Goal: Task Accomplishment & Management: Manage account settings

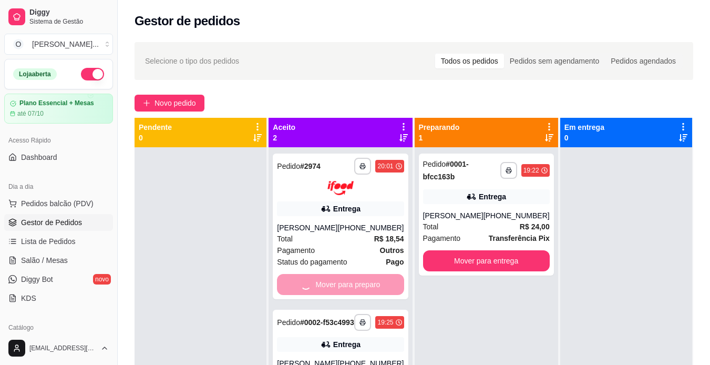
scroll to position [121, 0]
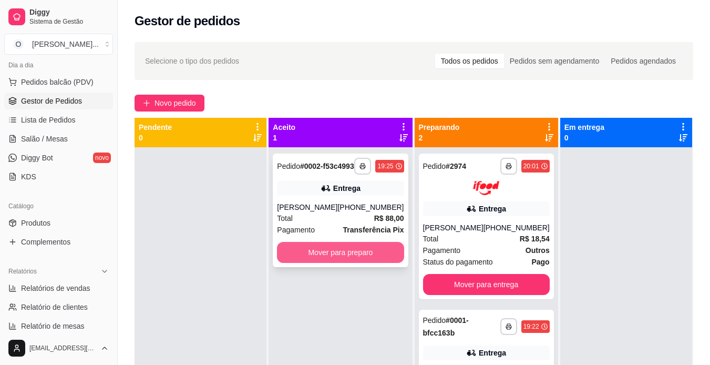
click at [372, 261] on button "Mover para preparo" at bounding box center [340, 252] width 127 height 21
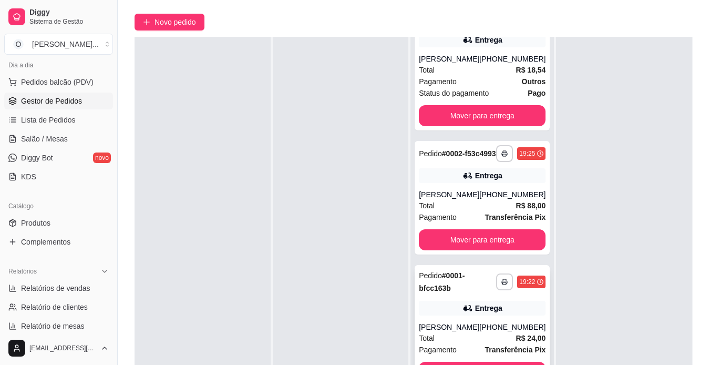
scroll to position [83, 0]
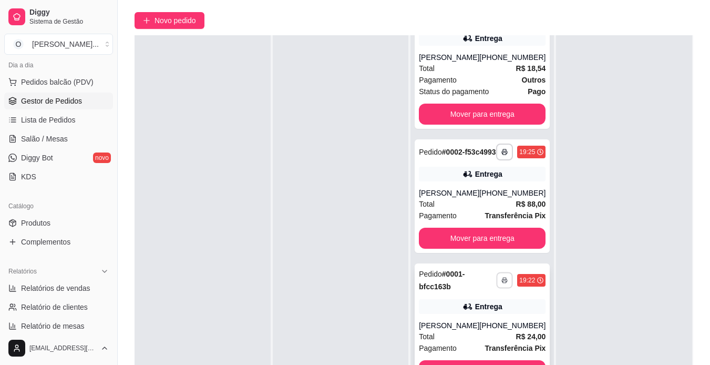
click at [502, 277] on icon "button" at bounding box center [505, 280] width 6 height 6
click at [458, 298] on button "IMPRESSORA" at bounding box center [461, 296] width 74 height 16
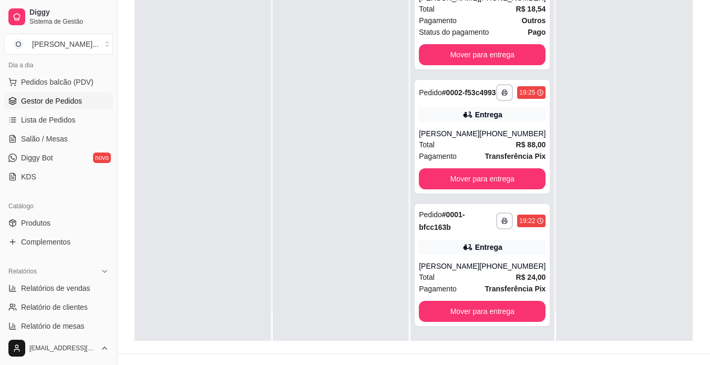
scroll to position [142, 0]
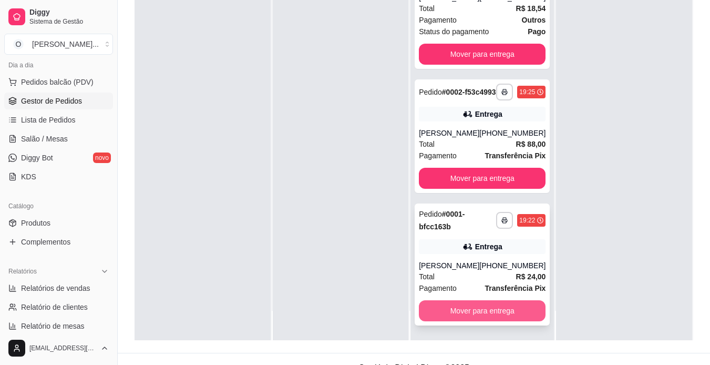
click at [458, 306] on button "Mover para entrega" at bounding box center [482, 310] width 127 height 21
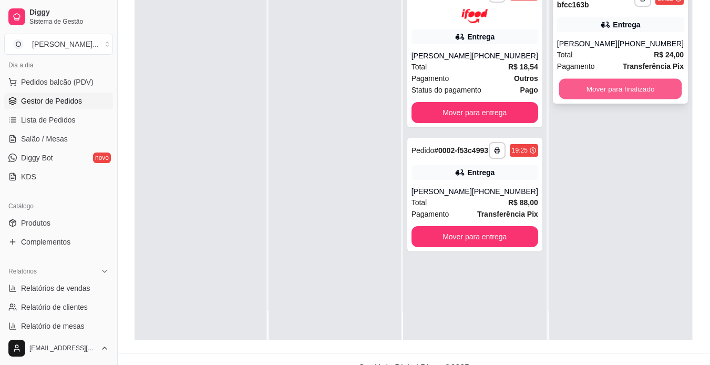
click at [592, 98] on button "Mover para finalizado" at bounding box center [620, 89] width 123 height 21
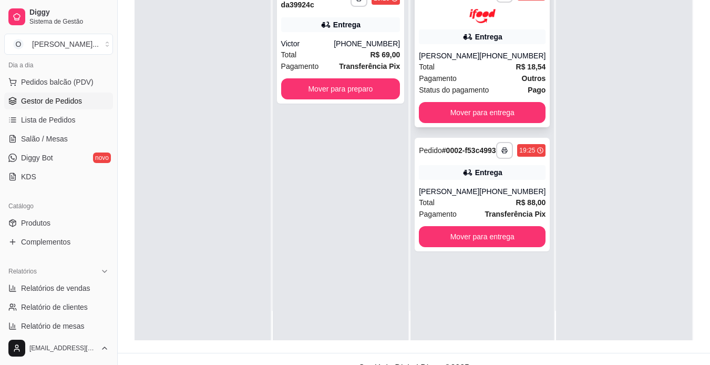
click at [474, 64] on div "Total R$ 18,54" at bounding box center [482, 67] width 127 height 12
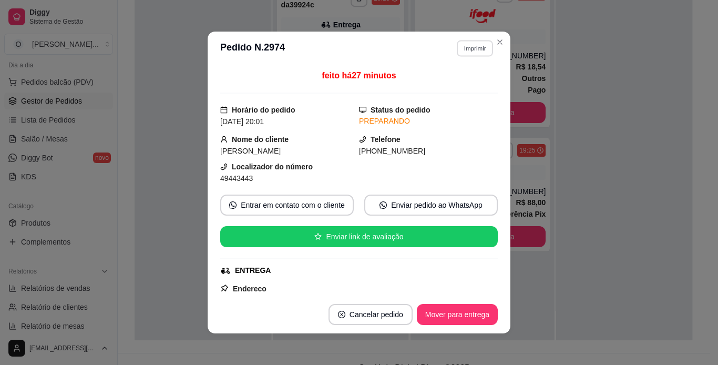
click at [472, 54] on button "Imprimir" at bounding box center [475, 48] width 36 height 16
click at [459, 90] on button "IMPRESSORA" at bounding box center [452, 85] width 74 height 16
click at [450, 320] on button "Mover para entrega" at bounding box center [457, 314] width 79 height 21
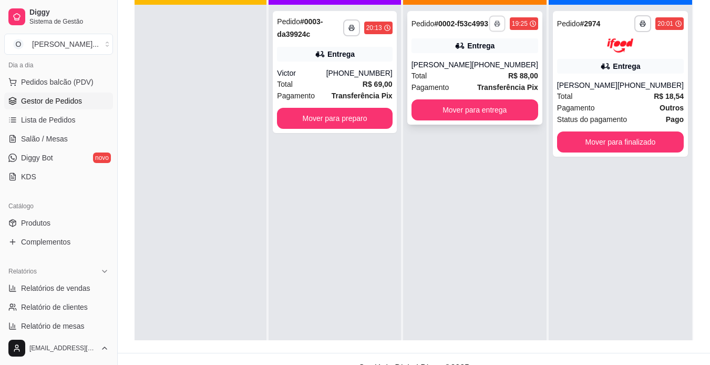
click at [493, 29] on button "button" at bounding box center [497, 23] width 16 height 16
click at [480, 68] on button "IMPRESSORA" at bounding box center [469, 64] width 74 height 16
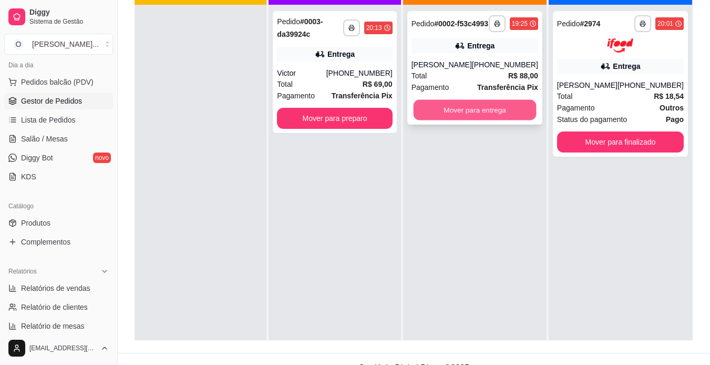
click at [457, 119] on button "Mover para entrega" at bounding box center [474, 110] width 123 height 21
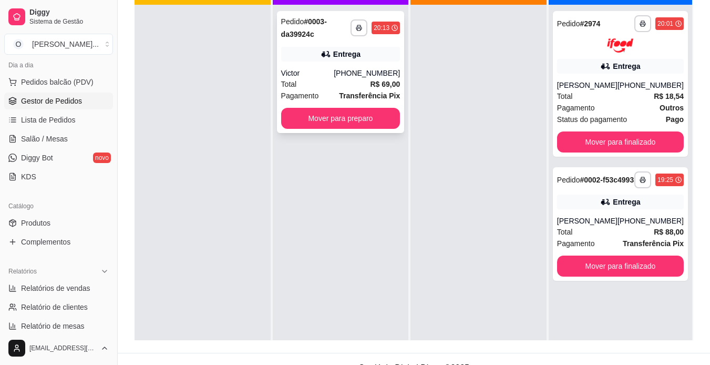
click at [364, 53] on div "Entrega" at bounding box center [340, 54] width 119 height 15
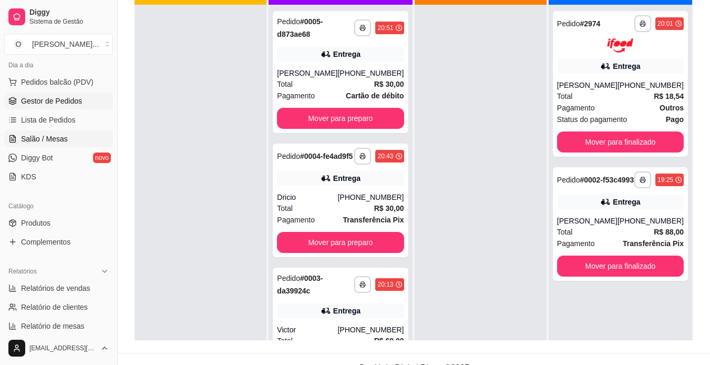
click at [66, 137] on link "Salão / Mesas" at bounding box center [58, 138] width 109 height 17
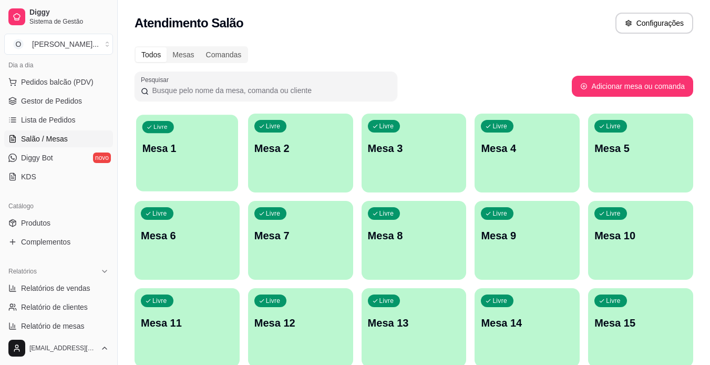
click at [139, 148] on div "Livre Mesa 1" at bounding box center [187, 147] width 102 height 64
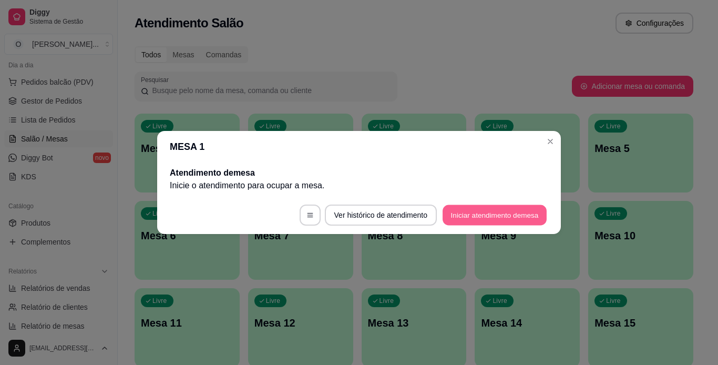
click at [520, 225] on button "Iniciar atendimento de mesa" at bounding box center [495, 215] width 104 height 21
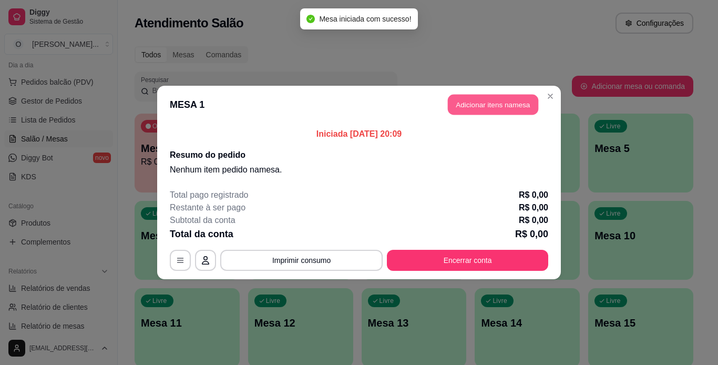
click at [493, 99] on button "Adicionar itens na mesa" at bounding box center [493, 105] width 90 height 21
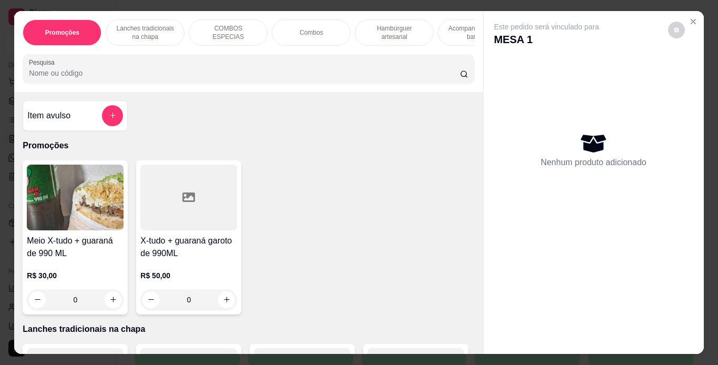
click at [139, 34] on p "Lanches tradicionais na chapa" at bounding box center [145, 32] width 61 height 17
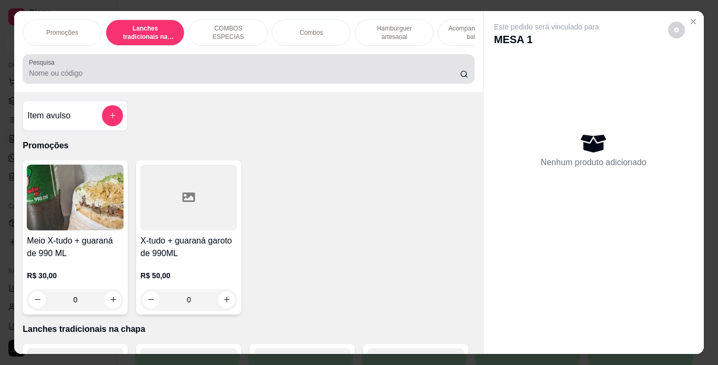
scroll to position [27, 0]
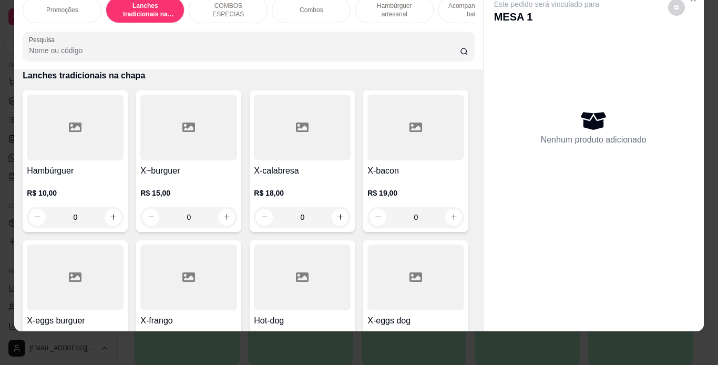
click at [108, 213] on div "0" at bounding box center [75, 217] width 97 height 21
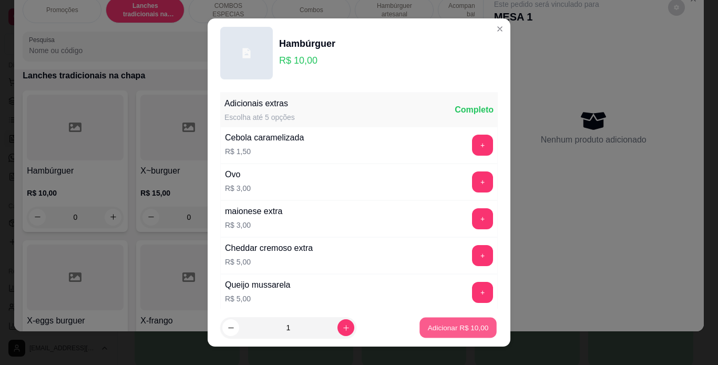
click at [428, 329] on p "Adicionar R$ 10,00" at bounding box center [458, 328] width 61 height 10
type input "1"
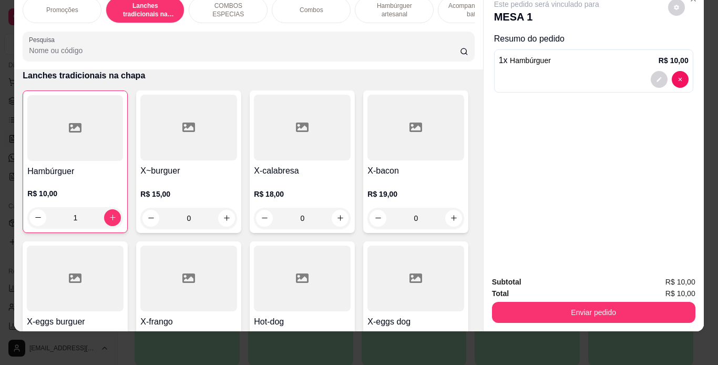
click at [396, 11] on div "Hambúrguer artesanal" at bounding box center [394, 10] width 79 height 26
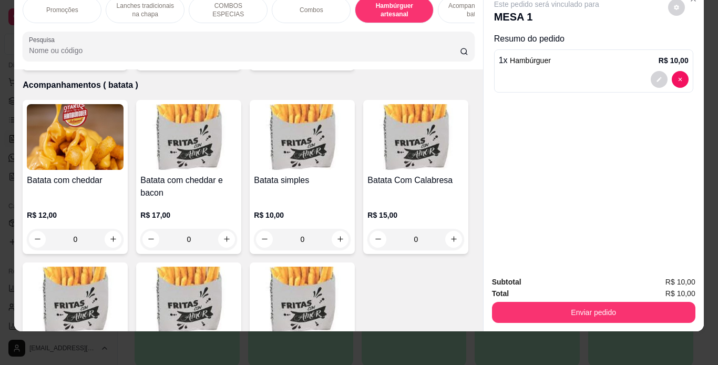
scroll to position [2292, 0]
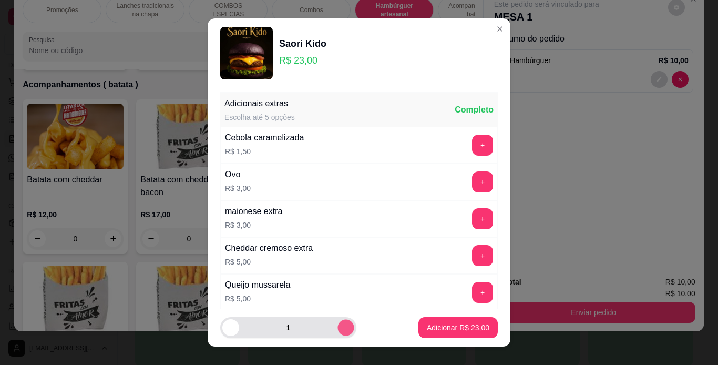
click at [342, 324] on icon "increase-product-quantity" at bounding box center [346, 328] width 8 height 8
type input "2"
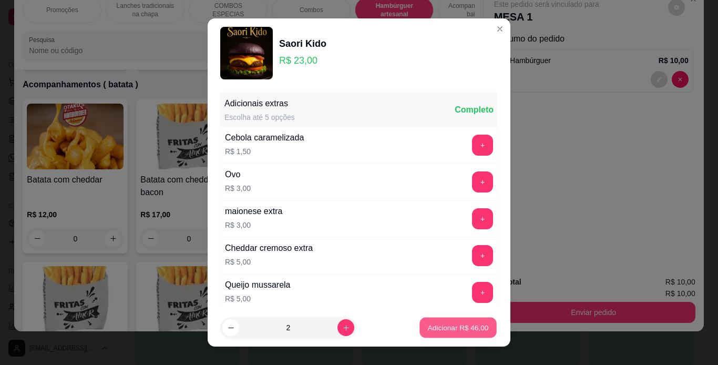
click at [428, 326] on p "Adicionar R$ 46,00" at bounding box center [458, 328] width 61 height 10
type input "2"
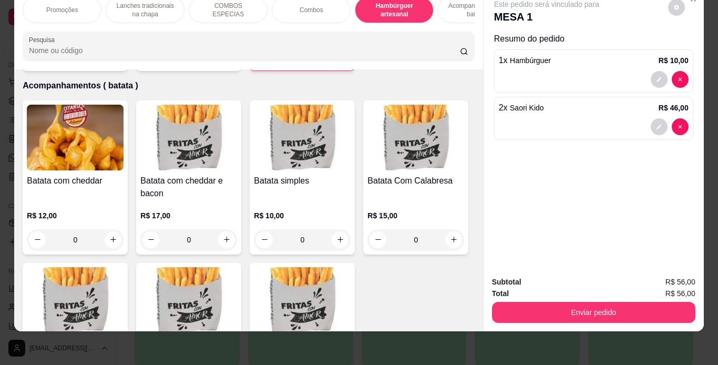
click at [453, 5] on p "Acompanhamentos ( batata )" at bounding box center [477, 10] width 61 height 17
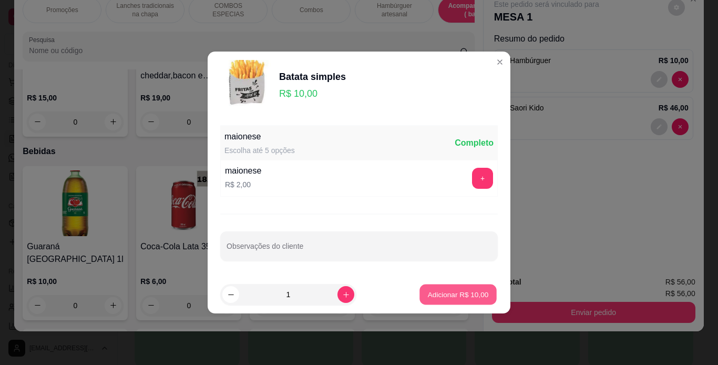
click at [443, 293] on p "Adicionar R$ 10,00" at bounding box center [458, 294] width 61 height 10
type input "1"
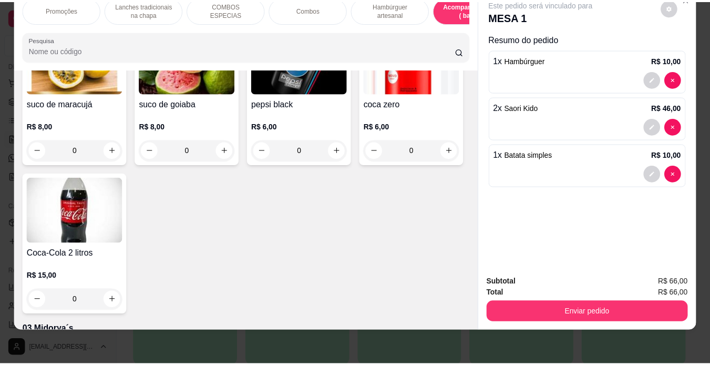
scroll to position [3028, 0]
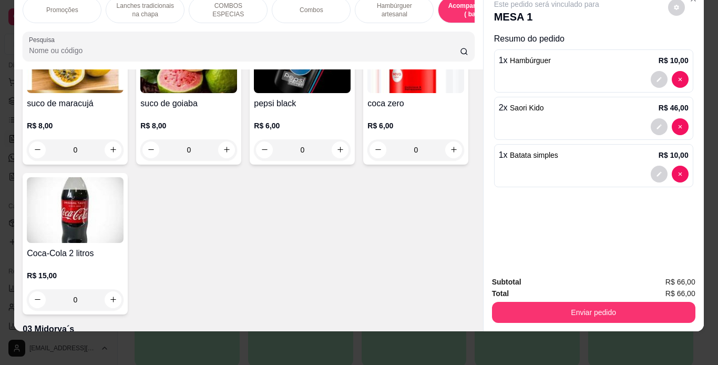
type input "1"
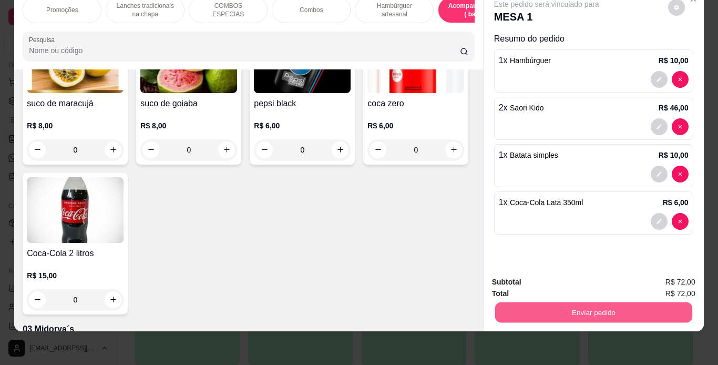
click at [553, 311] on button "Enviar pedido" at bounding box center [593, 312] width 197 height 21
click at [566, 276] on button "Não registrar e enviar pedido" at bounding box center [559, 278] width 106 height 19
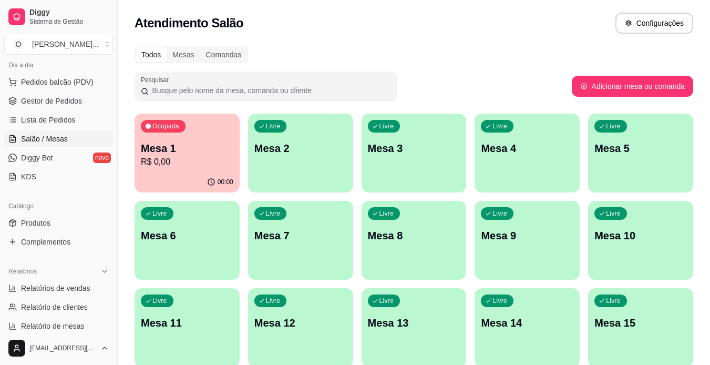
click at [46, 220] on span "Produtos" at bounding box center [35, 223] width 29 height 11
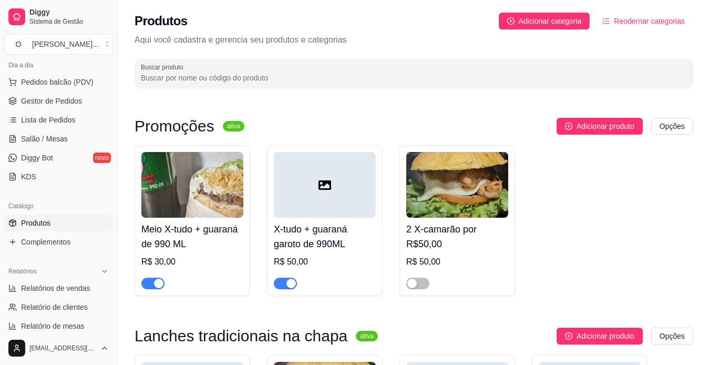
click at [228, 75] on input "Buscar produto" at bounding box center [414, 78] width 546 height 11
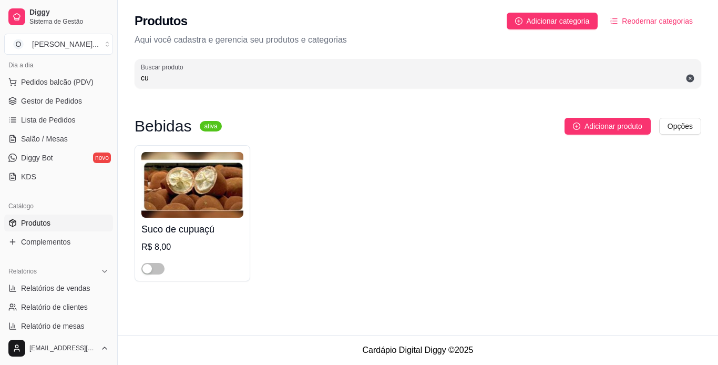
type input "c"
click at [157, 268] on span "button" at bounding box center [152, 269] width 23 height 12
click at [193, 77] on input "cupu" at bounding box center [418, 78] width 554 height 11
type input "c"
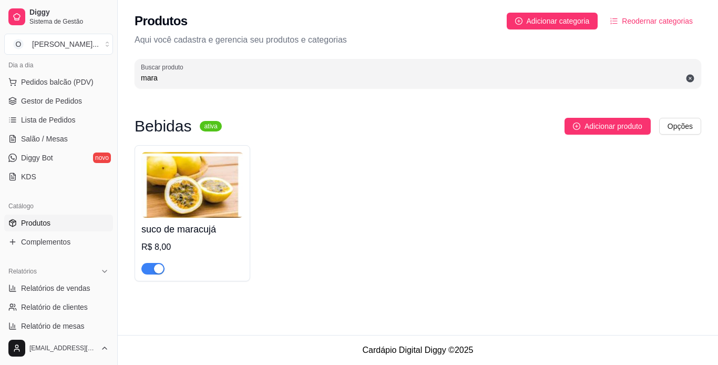
type input "mara"
click at [151, 272] on span "button" at bounding box center [152, 269] width 23 height 12
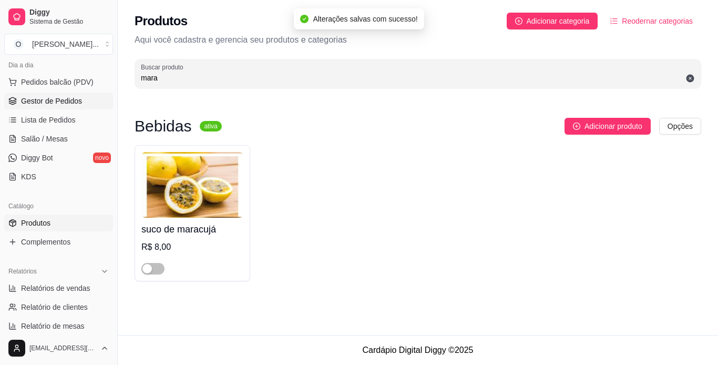
click at [66, 102] on span "Gestor de Pedidos" at bounding box center [51, 101] width 61 height 11
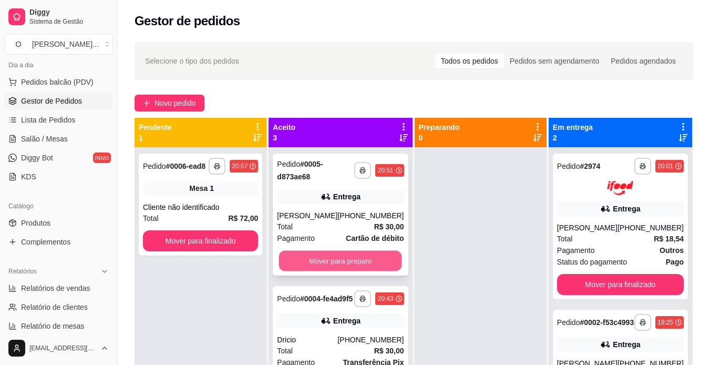
click at [367, 258] on button "Mover para preparo" at bounding box center [340, 261] width 123 height 21
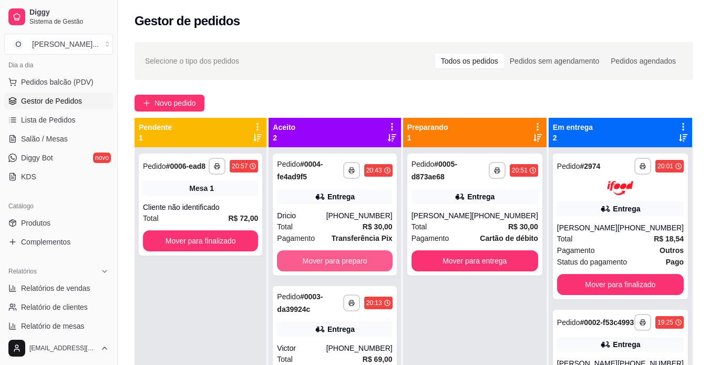
click at [367, 258] on button "Mover para preparo" at bounding box center [334, 260] width 115 height 21
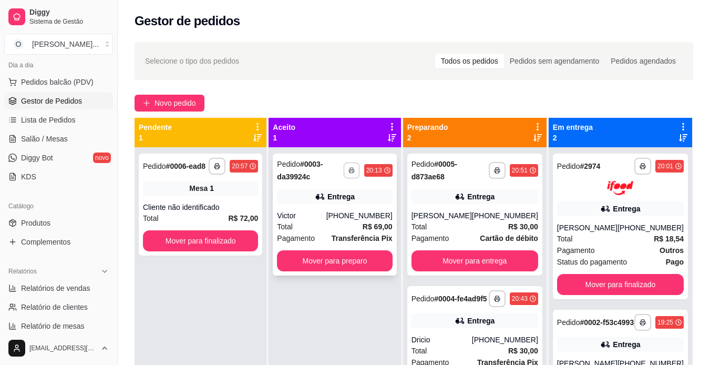
click at [360, 173] on button "button" at bounding box center [351, 170] width 16 height 16
click at [351, 207] on button "IMPRESSORA" at bounding box center [331, 207] width 74 height 16
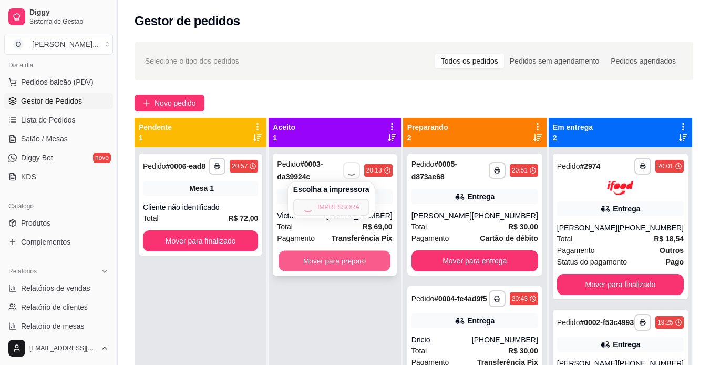
click at [362, 258] on button "Mover para preparo" at bounding box center [335, 261] width 112 height 21
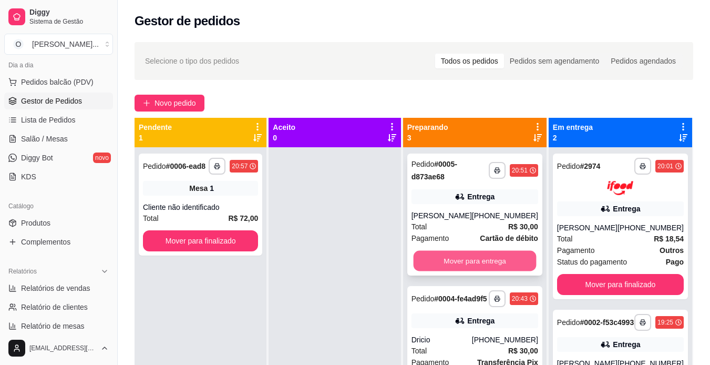
click at [458, 265] on button "Mover para entrega" at bounding box center [474, 261] width 123 height 21
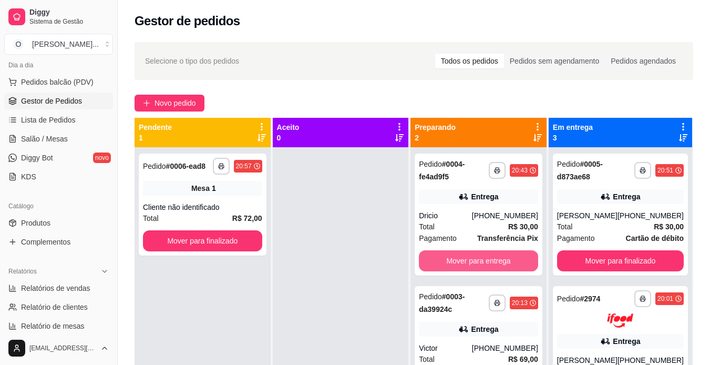
click at [458, 265] on button "Mover para entrega" at bounding box center [478, 260] width 119 height 21
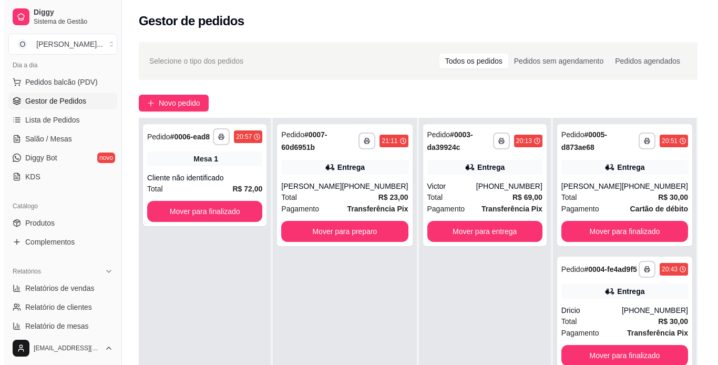
scroll to position [29, 0]
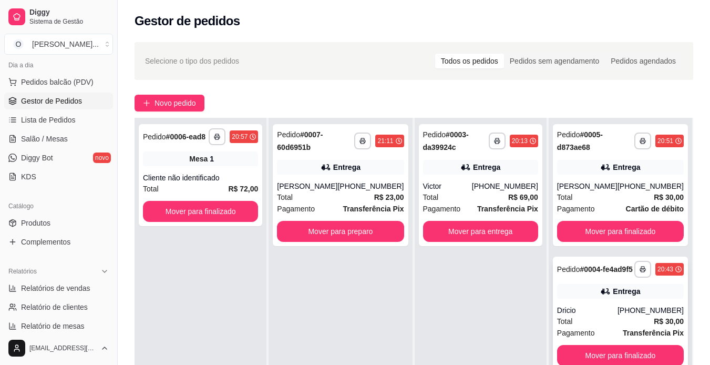
click at [607, 310] on div "**********" at bounding box center [620, 314] width 135 height 114
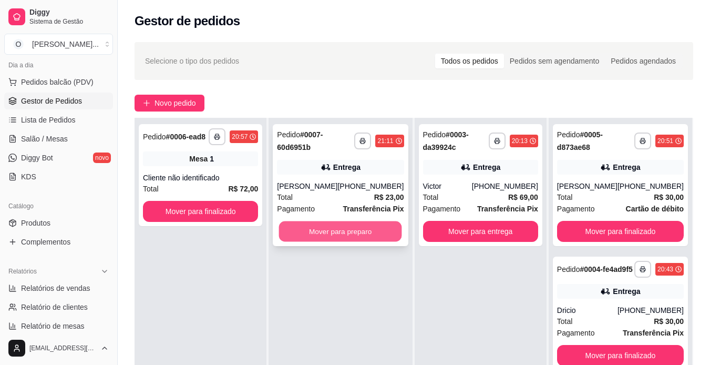
click at [367, 230] on button "Mover para preparo" at bounding box center [340, 231] width 123 height 21
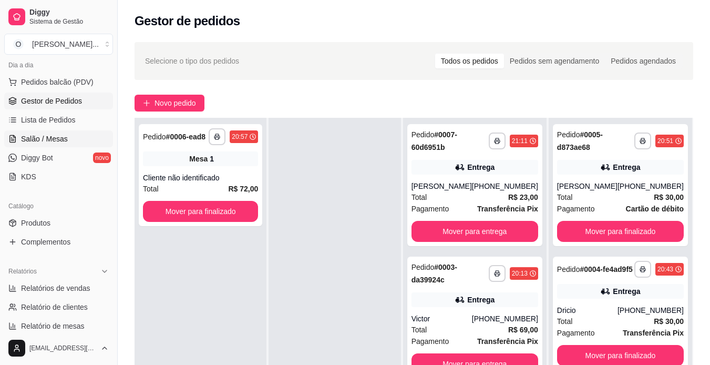
click at [68, 140] on link "Salão / Mesas" at bounding box center [58, 138] width 109 height 17
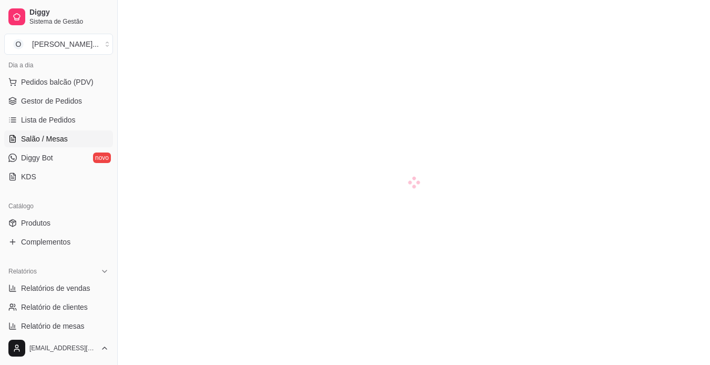
click at [37, 141] on span "Salão / Mesas" at bounding box center [44, 139] width 47 height 11
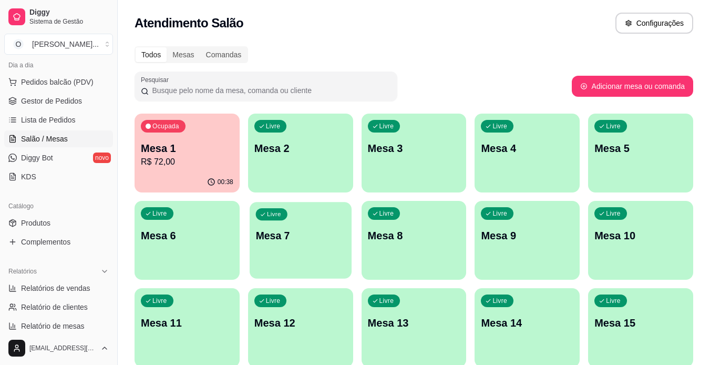
click at [283, 230] on p "Mesa 7" at bounding box center [300, 236] width 90 height 14
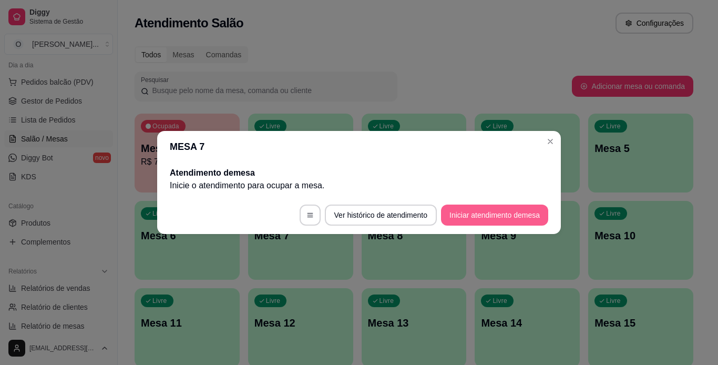
click at [495, 213] on button "Iniciar atendimento de mesa" at bounding box center [494, 214] width 107 height 21
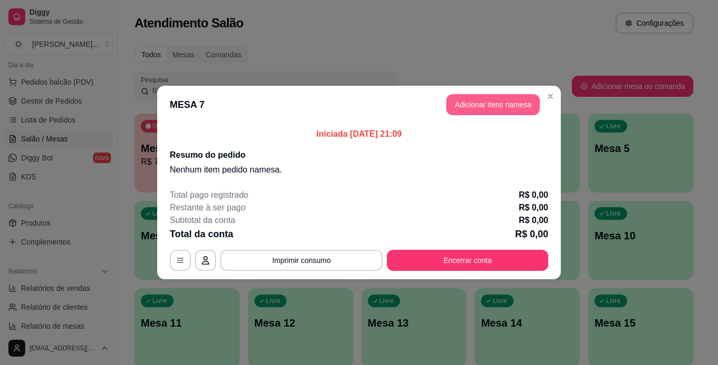
click at [518, 103] on button "Adicionar itens na mesa" at bounding box center [493, 104] width 94 height 21
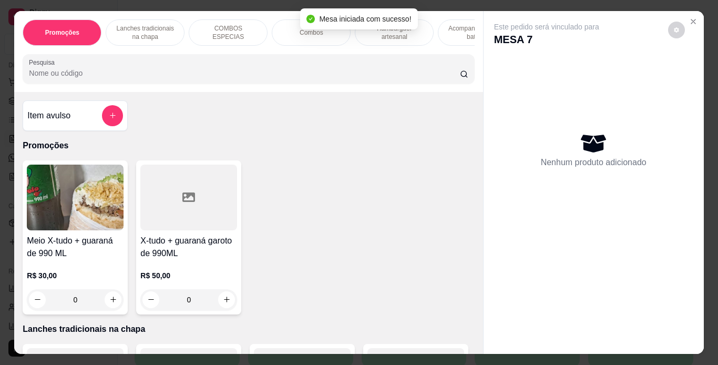
click at [377, 38] on div "Hambúrguer artesanal" at bounding box center [394, 32] width 79 height 26
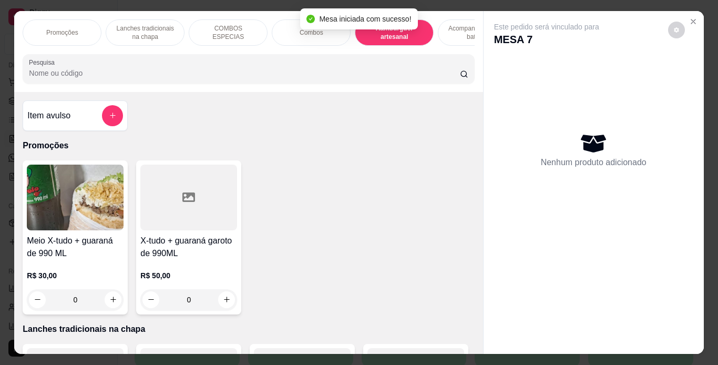
scroll to position [27, 0]
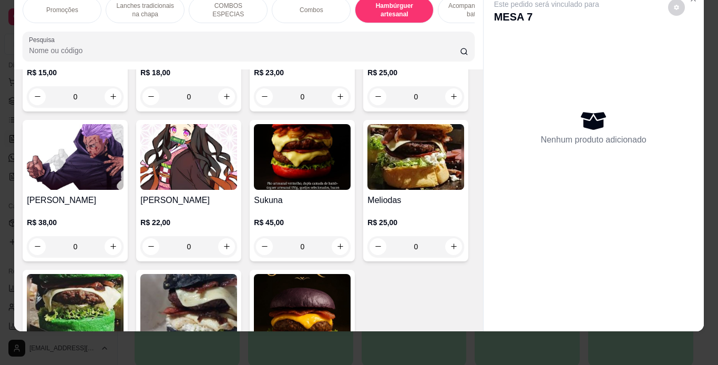
click at [263, 78] on p "R$ 23,00" at bounding box center [302, 72] width 97 height 11
click at [304, 8] on div "Combos" at bounding box center [311, 10] width 79 height 26
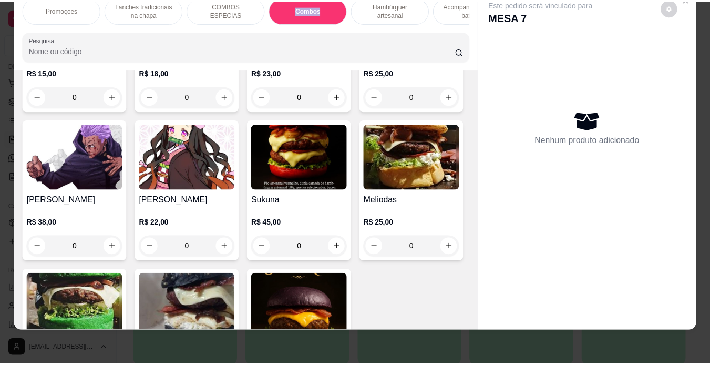
scroll to position [1471, 0]
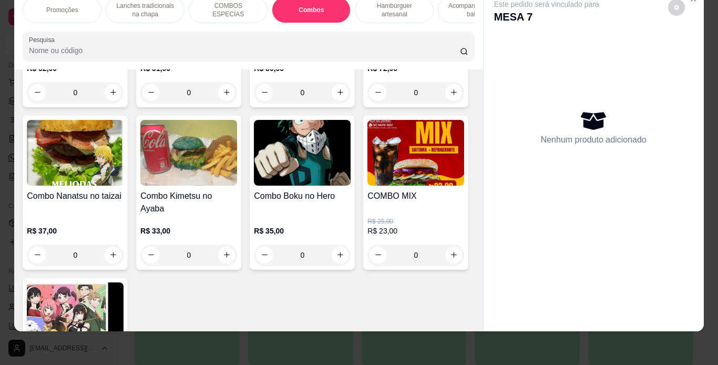
click at [178, 74] on p "R$ 51,00" at bounding box center [188, 68] width 97 height 11
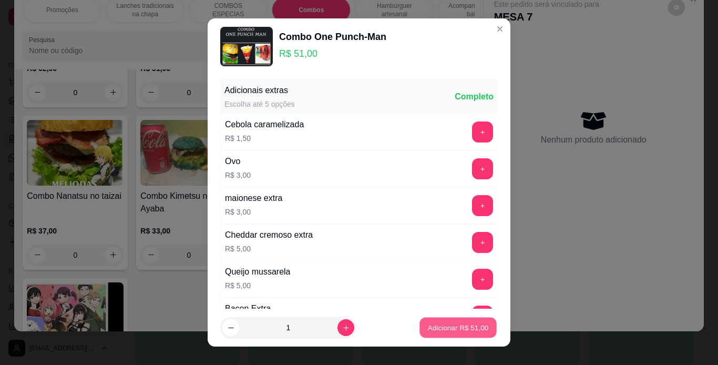
click at [428, 330] on p "Adicionar R$ 51,00" at bounding box center [458, 328] width 61 height 10
type input "1"
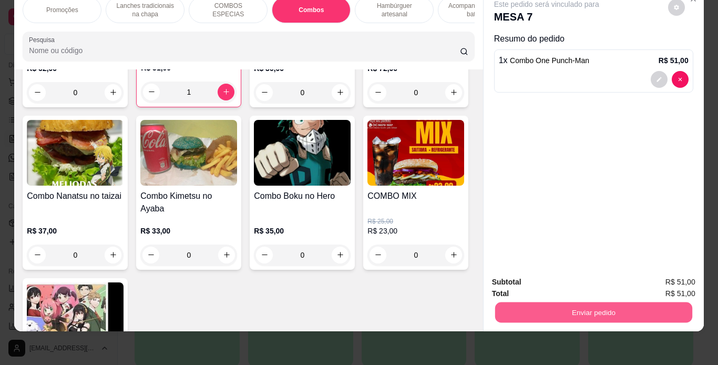
click at [506, 310] on button "Enviar pedido" at bounding box center [593, 312] width 197 height 21
click at [544, 279] on button "Não registrar e enviar pedido" at bounding box center [559, 278] width 106 height 19
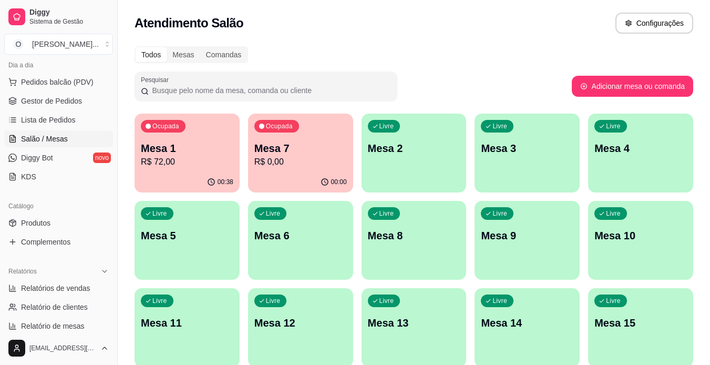
click at [52, 107] on link "Gestor de Pedidos" at bounding box center [58, 101] width 109 height 17
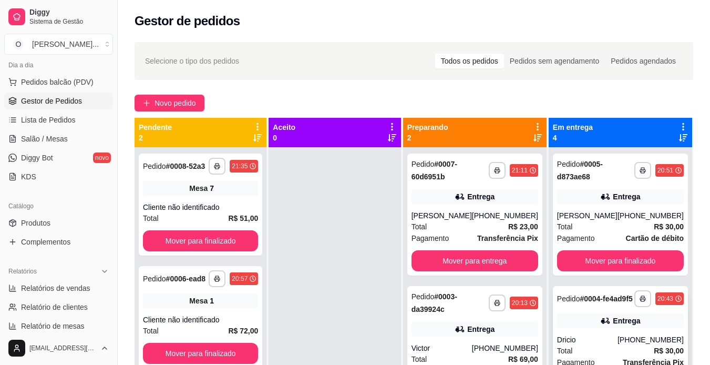
drag, startPoint x: 629, startPoint y: 309, endPoint x: 629, endPoint y: 319, distance: 10.0
click at [629, 319] on div "**********" at bounding box center [620, 343] width 135 height 114
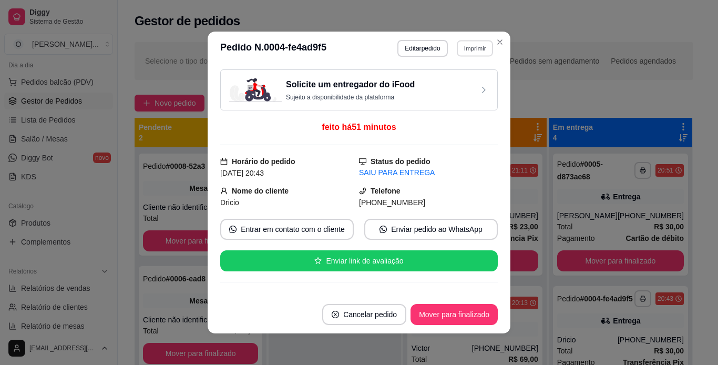
click at [466, 48] on button "Imprimir" at bounding box center [475, 48] width 36 height 16
click at [462, 84] on button "IMPRESSORA" at bounding box center [452, 85] width 74 height 16
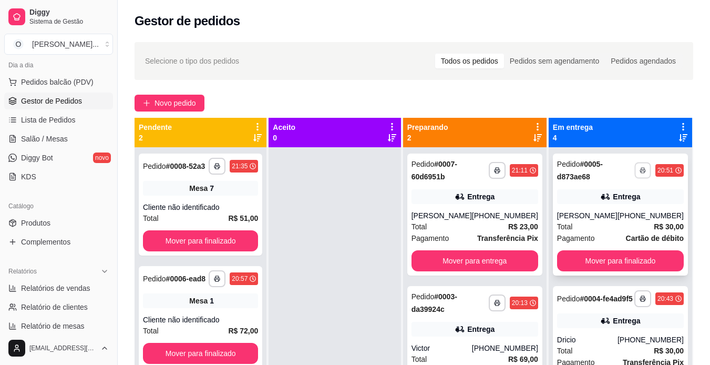
click at [640, 168] on icon "button" at bounding box center [643, 170] width 6 height 6
click at [611, 208] on button "IMPRESSORA" at bounding box center [599, 207] width 74 height 16
click at [493, 171] on button "button" at bounding box center [497, 170] width 16 height 16
click at [483, 206] on button "IMPRESSORA" at bounding box center [469, 207] width 74 height 16
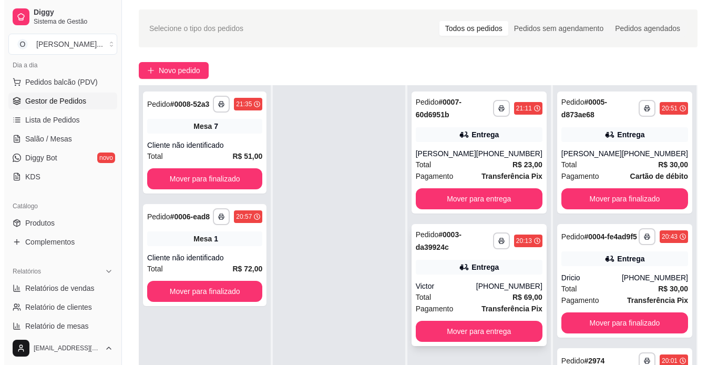
scroll to position [51, 0]
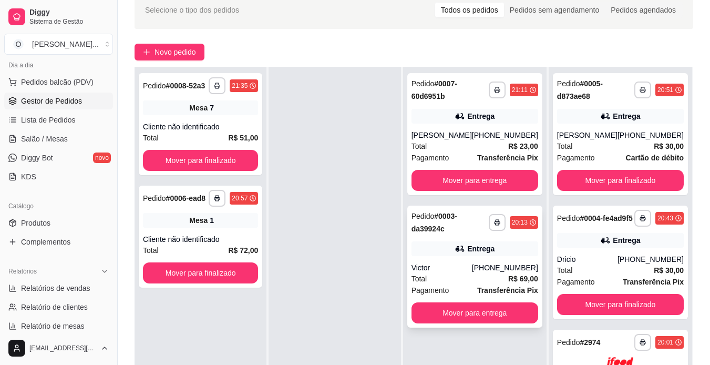
click at [495, 240] on div "**********" at bounding box center [474, 267] width 135 height 122
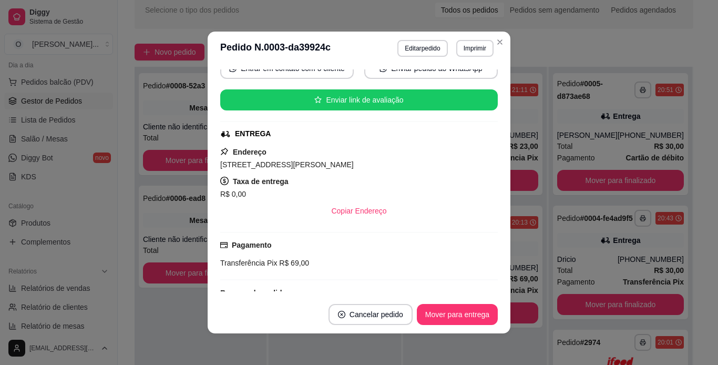
scroll to position [161, 0]
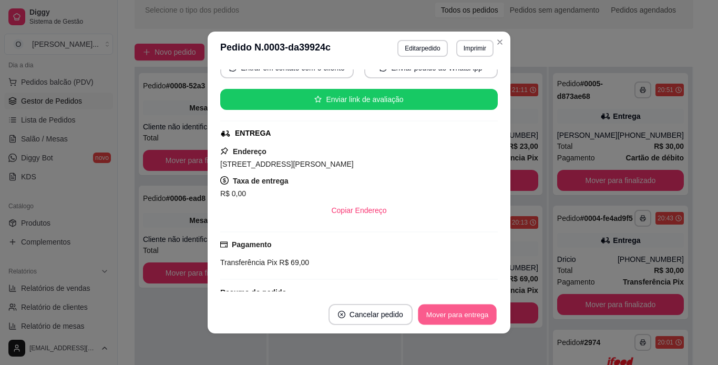
click at [473, 324] on button "Mover para entrega" at bounding box center [457, 314] width 79 height 21
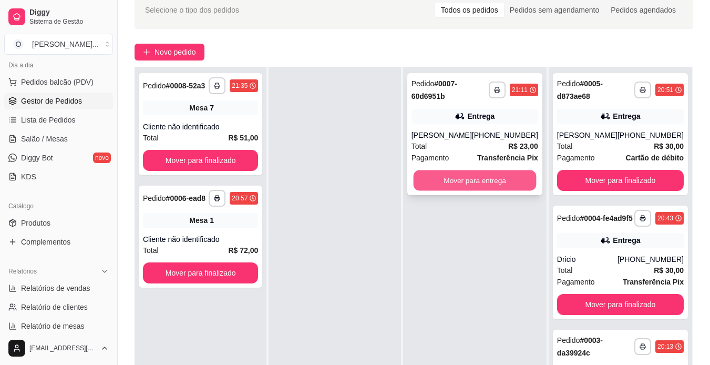
click at [487, 174] on button "Mover para entrega" at bounding box center [474, 180] width 123 height 21
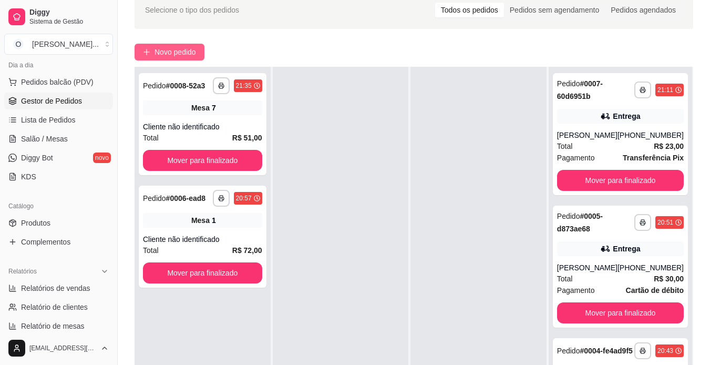
click at [157, 50] on span "Novo pedido" at bounding box center [176, 52] width 42 height 12
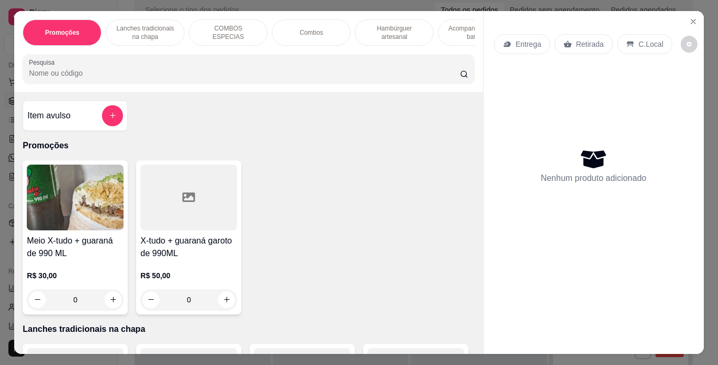
click at [299, 21] on div "Combos" at bounding box center [311, 32] width 79 height 26
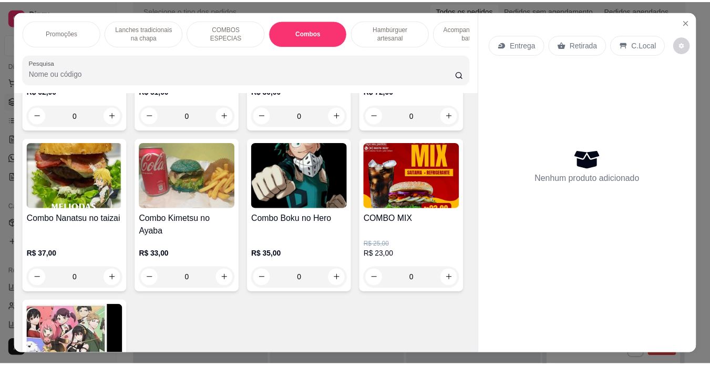
scroll to position [27, 0]
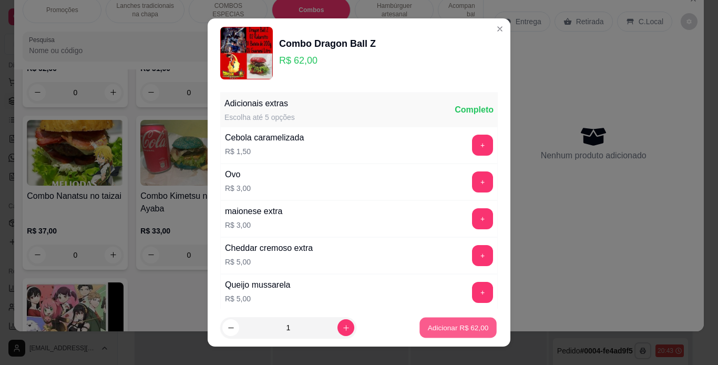
click at [453, 323] on p "Adicionar R$ 62,00" at bounding box center [458, 328] width 61 height 10
type input "1"
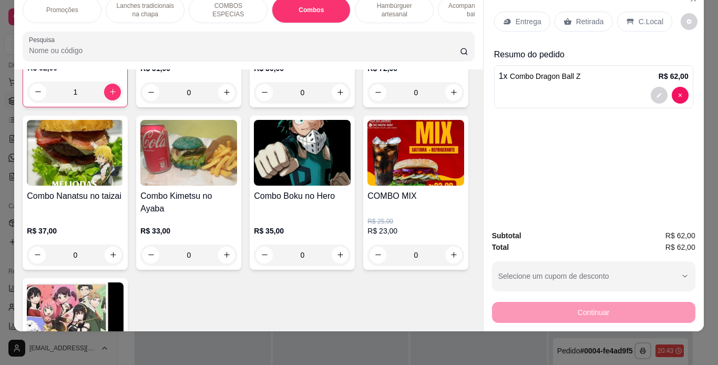
click at [645, 16] on p "C.Local" at bounding box center [651, 21] width 25 height 11
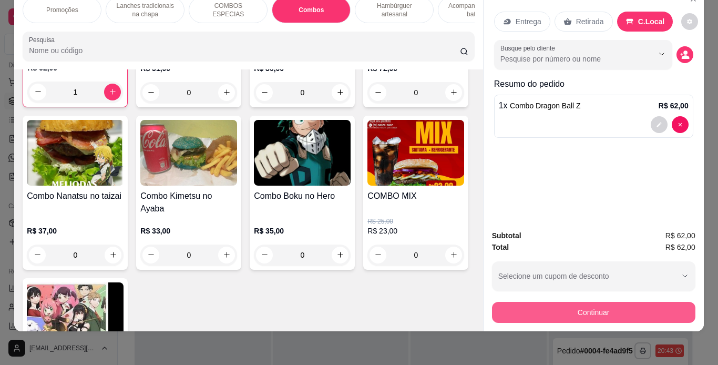
click at [526, 313] on button "Continuar" at bounding box center [593, 312] width 203 height 21
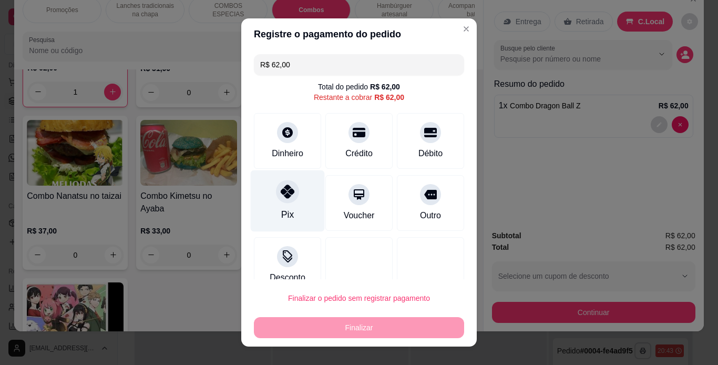
click at [281, 197] on icon at bounding box center [288, 192] width 14 height 14
type input "R$ 0,00"
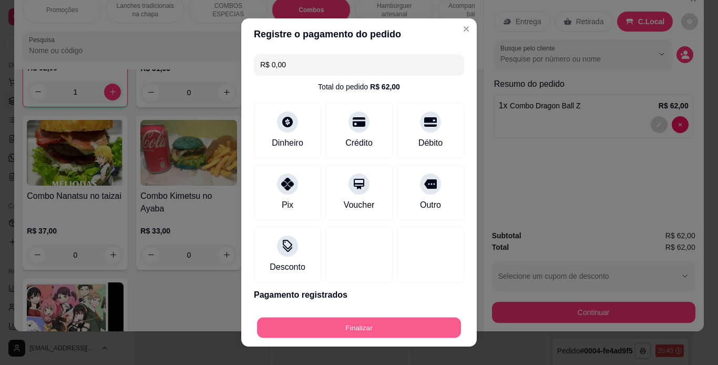
click at [370, 332] on button "Finalizar" at bounding box center [359, 327] width 204 height 21
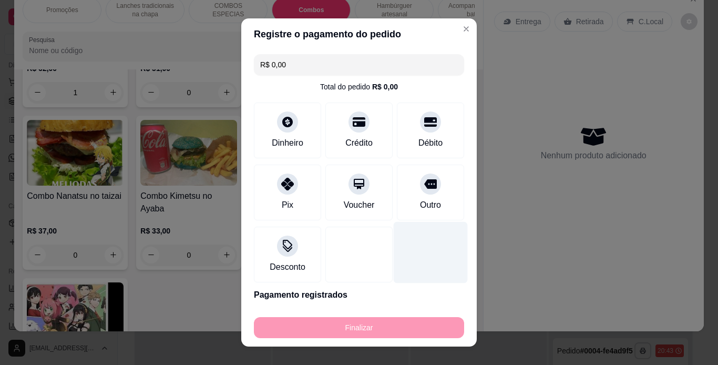
type input "0"
type input "-R$ 62,00"
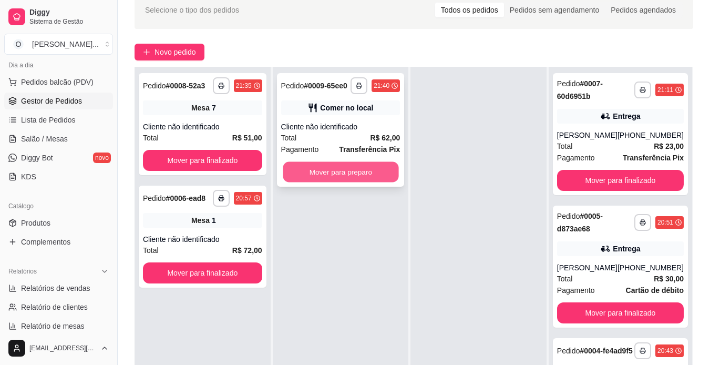
click at [368, 173] on button "Mover para preparo" at bounding box center [341, 172] width 116 height 21
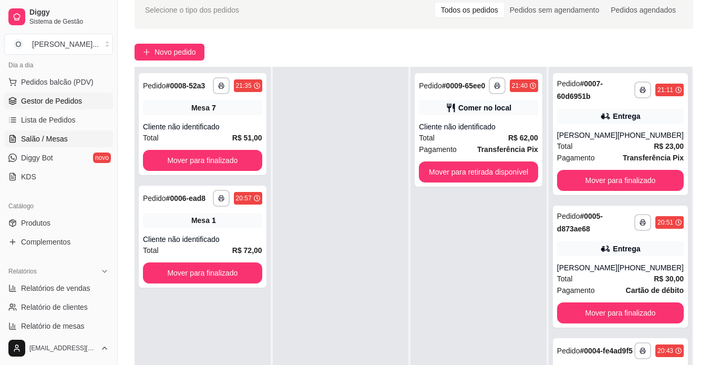
click at [64, 136] on span "Salão / Mesas" at bounding box center [44, 139] width 47 height 11
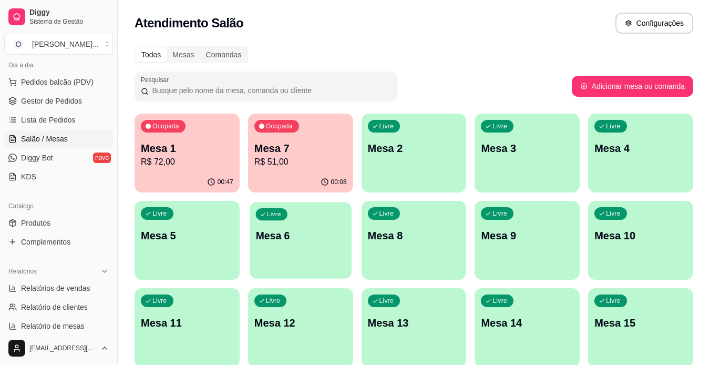
click at [312, 260] on div "Livre Mesa 6" at bounding box center [301, 234] width 102 height 64
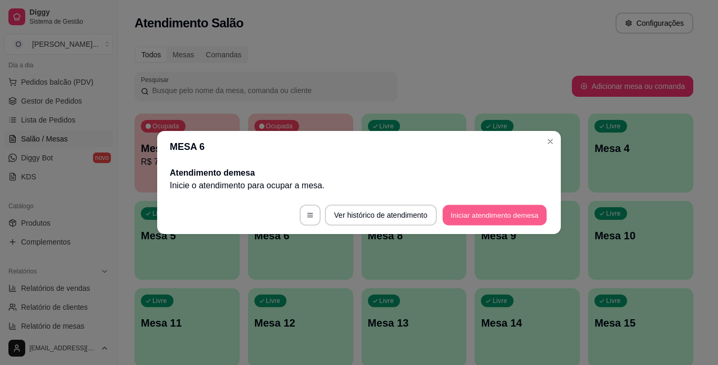
click at [504, 211] on button "Iniciar atendimento de mesa" at bounding box center [495, 215] width 104 height 21
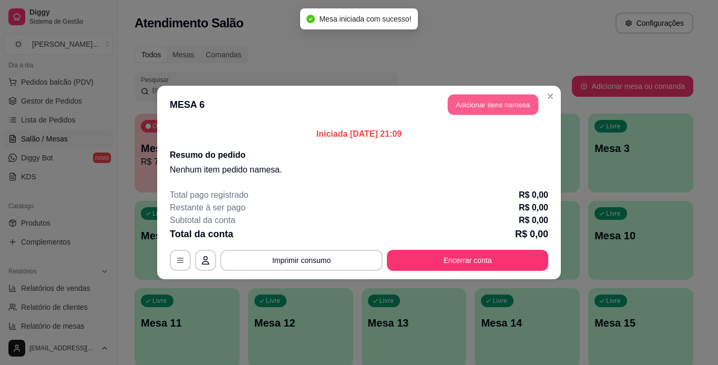
click at [525, 110] on button "Adicionar itens na mesa" at bounding box center [493, 105] width 90 height 21
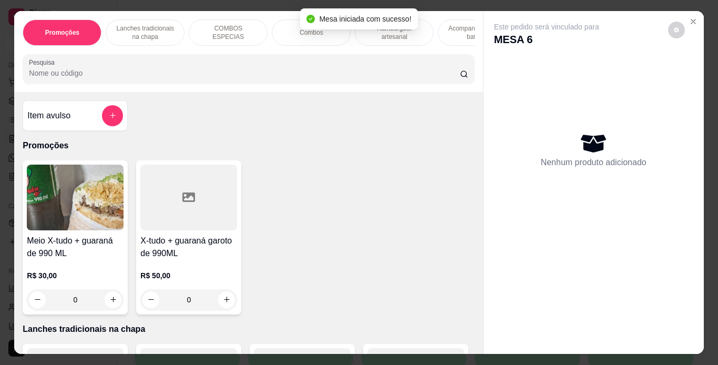
click at [148, 27] on p "Lanches tradicionais na chapa" at bounding box center [145, 32] width 61 height 17
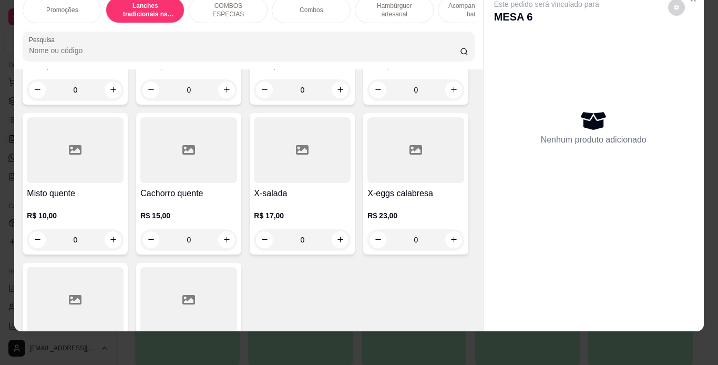
scroll to position [658, 0]
click at [367, 100] on div "0" at bounding box center [415, 89] width 97 height 21
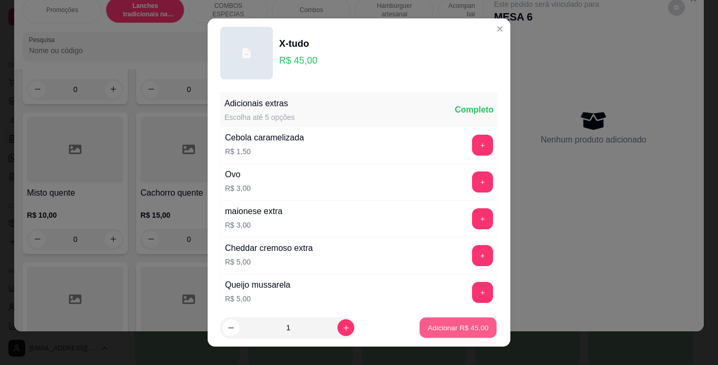
click at [432, 325] on p "Adicionar R$ 45,00" at bounding box center [458, 328] width 61 height 10
type input "1"
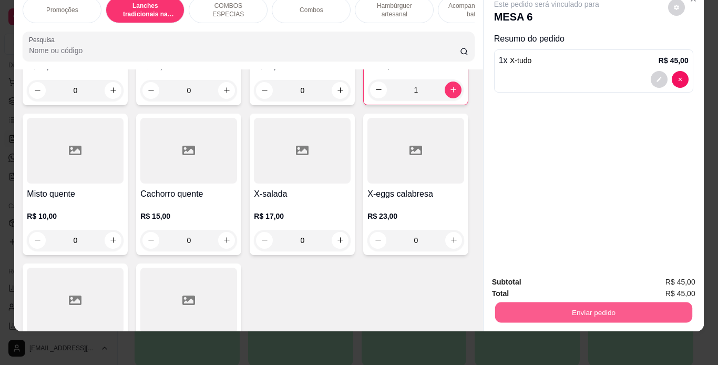
click at [642, 309] on button "Enviar pedido" at bounding box center [593, 312] width 197 height 21
click at [599, 273] on button "Não registrar e enviar pedido" at bounding box center [559, 278] width 106 height 19
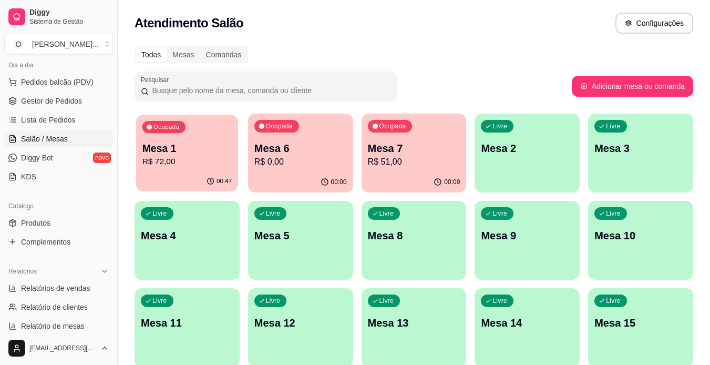
click at [224, 131] on div "Ocupada Mesa 1 R$ 72,00" at bounding box center [187, 143] width 102 height 57
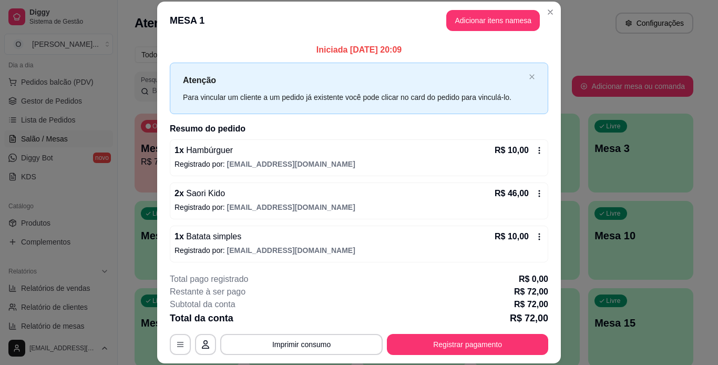
scroll to position [45, 0]
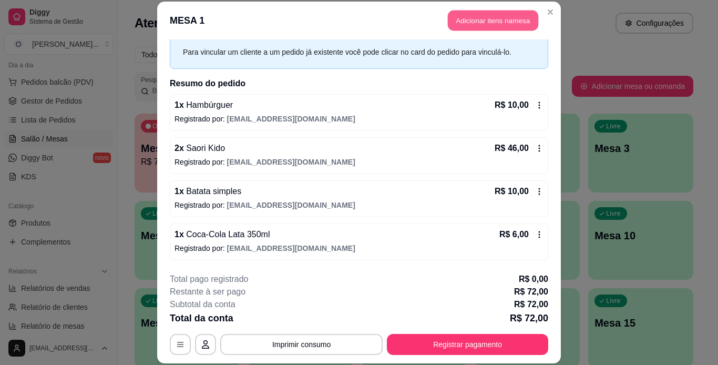
click at [505, 21] on button "Adicionar itens na mesa" at bounding box center [493, 21] width 90 height 21
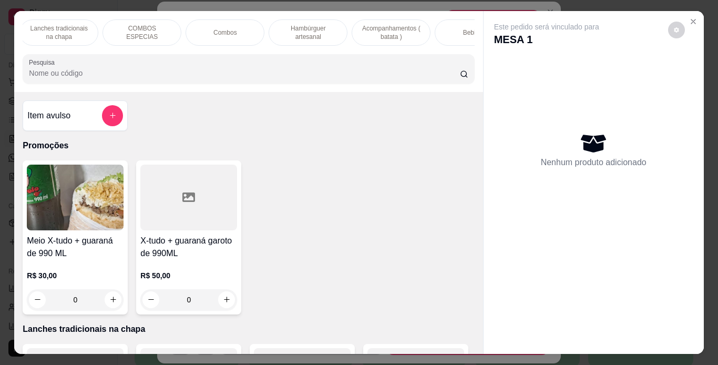
scroll to position [0, 86]
click at [446, 30] on div "Bebidas" at bounding box center [474, 32] width 79 height 26
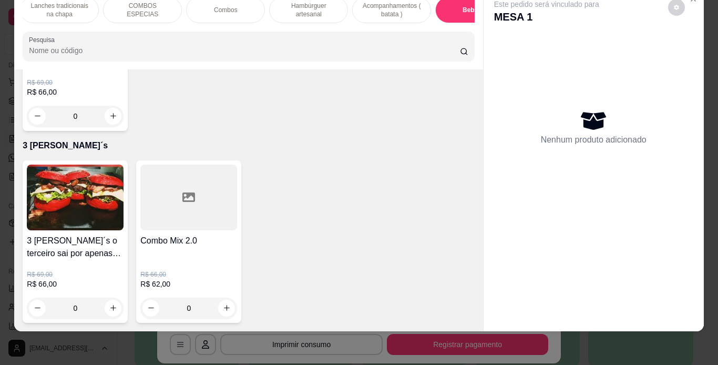
scroll to position [3426, 0]
type input "1"
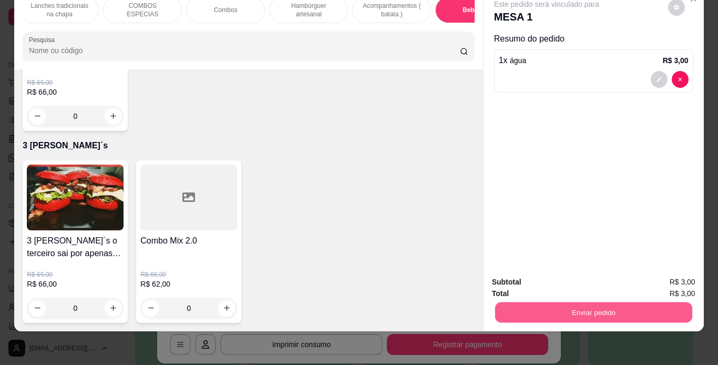
click at [561, 302] on button "Enviar pedido" at bounding box center [593, 312] width 197 height 21
click at [552, 279] on button "Não registrar e enviar pedido" at bounding box center [559, 278] width 106 height 19
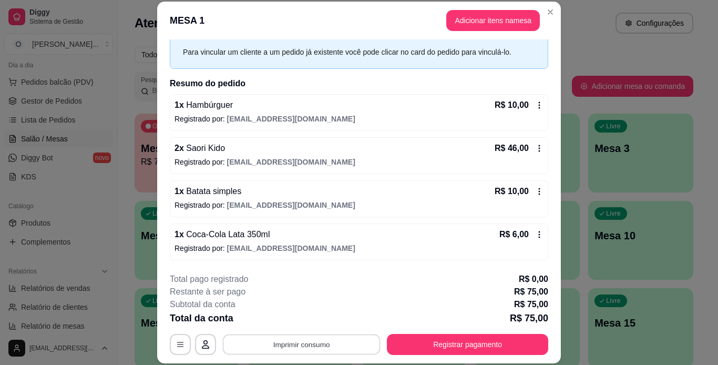
click at [342, 341] on button "Imprimir consumo" at bounding box center [302, 344] width 158 height 21
click at [316, 319] on button "IMPRESSORA" at bounding box center [301, 320] width 74 height 16
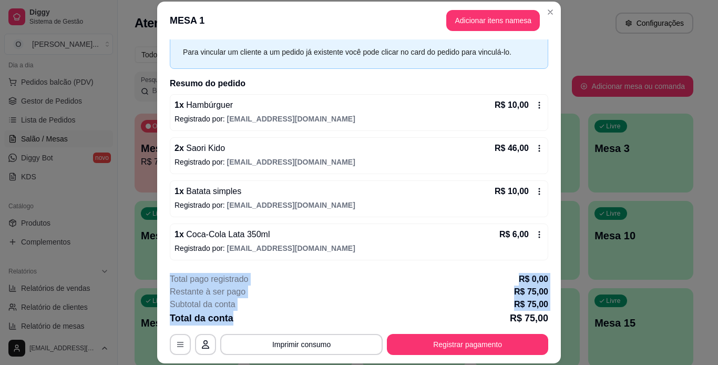
drag, startPoint x: 316, startPoint y: 319, endPoint x: 545, endPoint y: 231, distance: 244.6
click at [545, 231] on section "**********" at bounding box center [359, 182] width 404 height 361
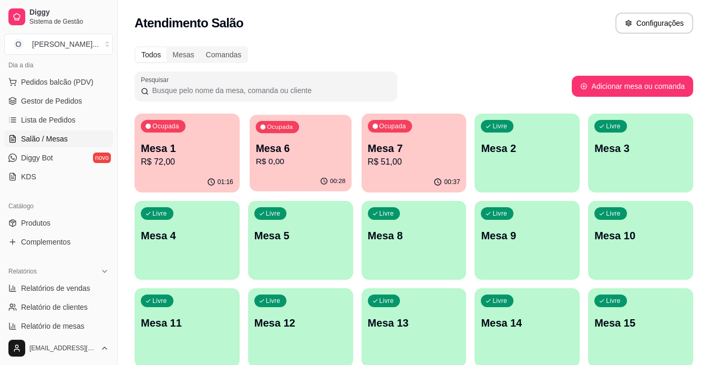
click at [331, 169] on div "Ocupada Mesa 6 R$ 0,00" at bounding box center [301, 143] width 102 height 57
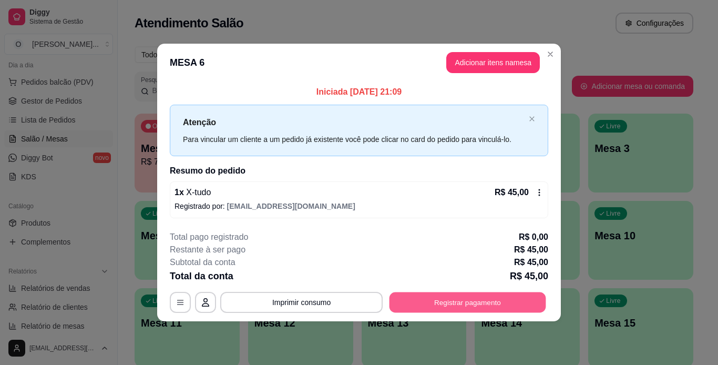
click at [480, 301] on button "Registrar pagamento" at bounding box center [468, 302] width 157 height 21
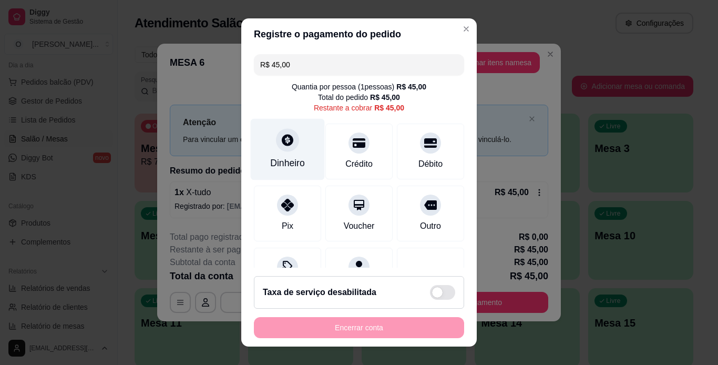
click at [295, 151] on div "Dinheiro" at bounding box center [288, 149] width 74 height 62
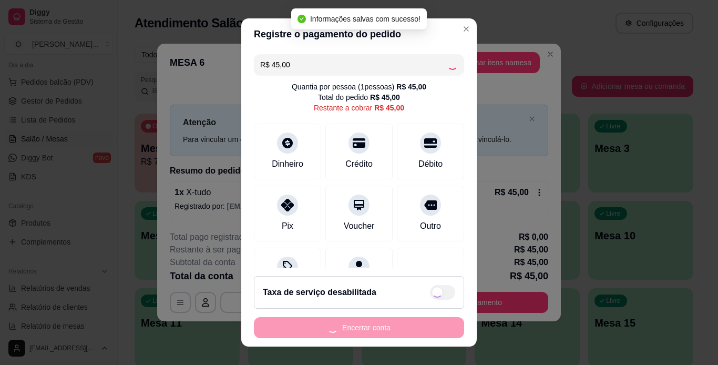
type input "R$ 0,00"
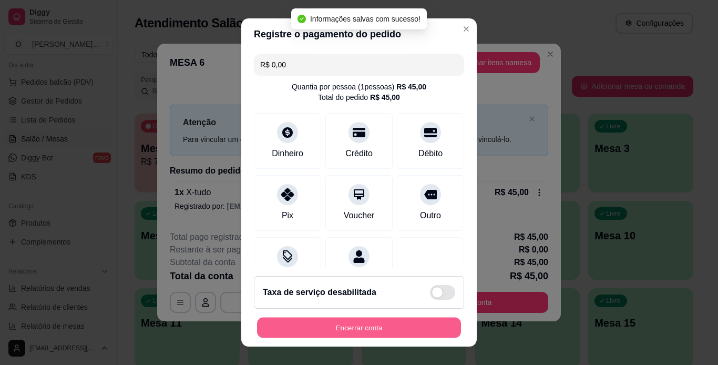
click at [398, 327] on button "Encerrar conta" at bounding box center [359, 327] width 204 height 21
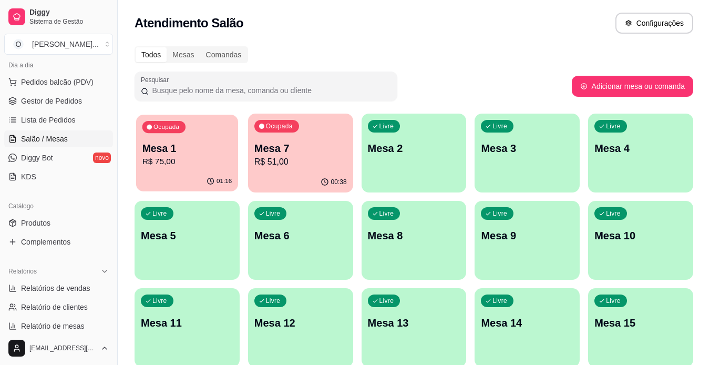
click at [209, 157] on p "R$ 75,00" at bounding box center [187, 162] width 90 height 12
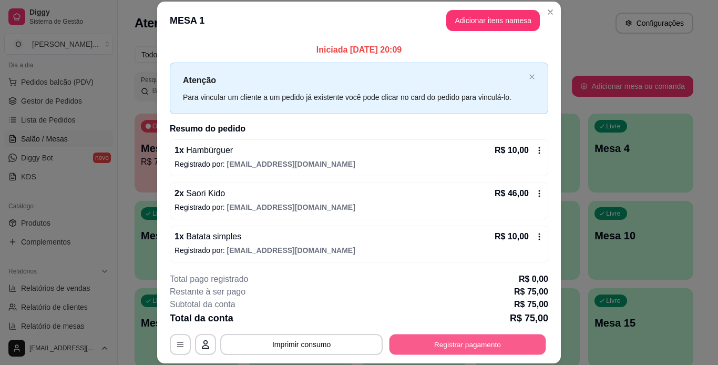
click at [407, 340] on button "Registrar pagamento" at bounding box center [468, 344] width 157 height 21
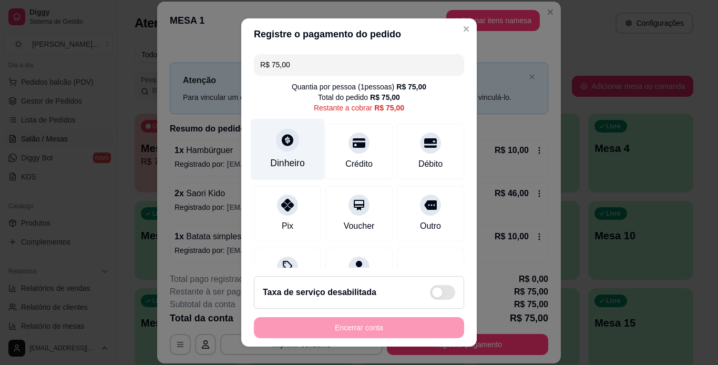
click at [288, 155] on div "Dinheiro" at bounding box center [288, 149] width 74 height 62
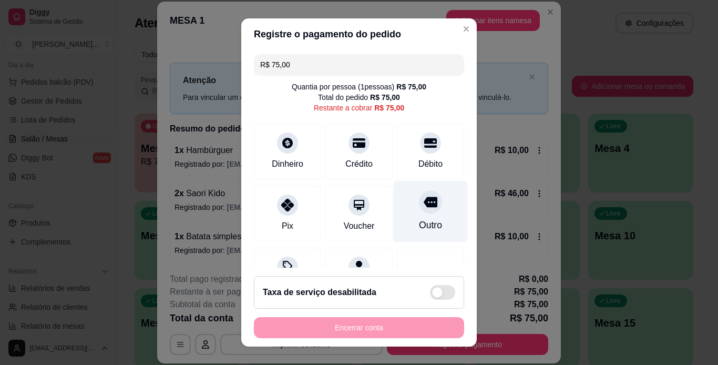
scroll to position [52, 0]
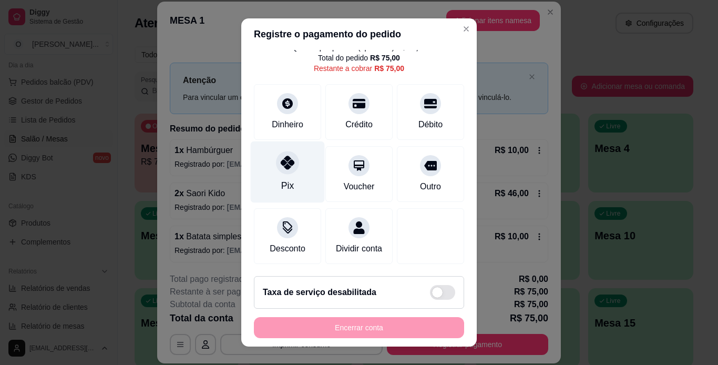
click at [284, 156] on icon at bounding box center [288, 163] width 14 height 14
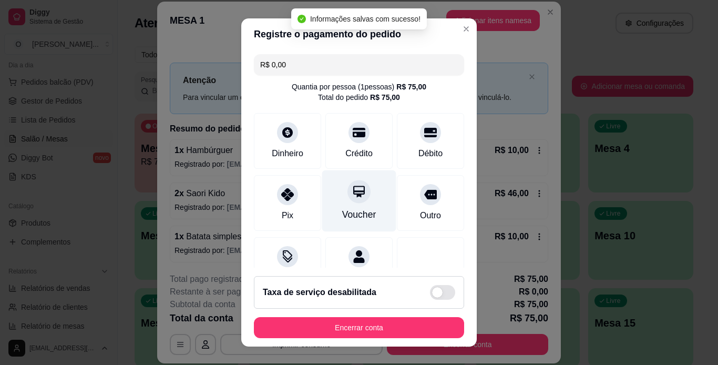
scroll to position [96, 0]
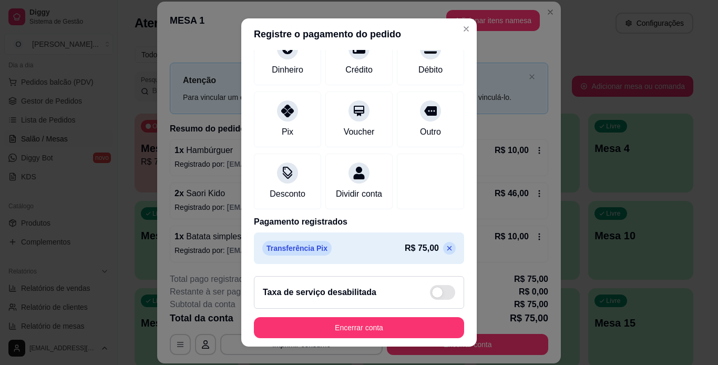
click at [445, 251] on icon at bounding box center [449, 248] width 8 height 8
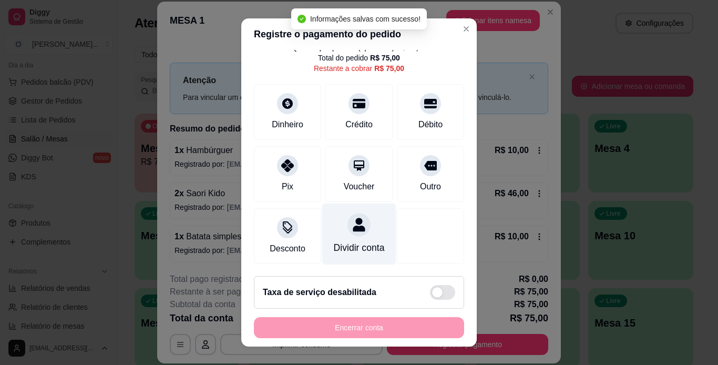
scroll to position [52, 0]
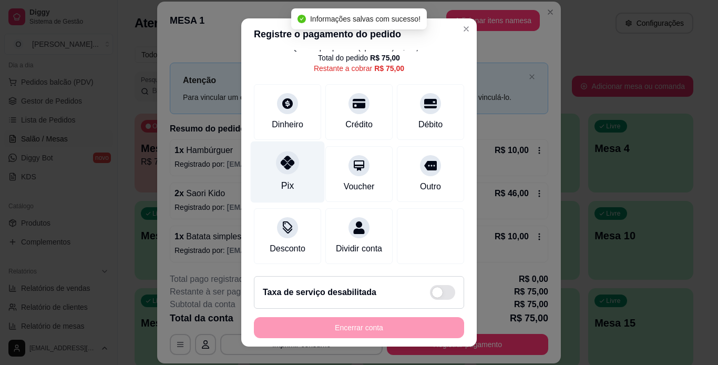
click at [308, 155] on div "Pix" at bounding box center [288, 172] width 74 height 62
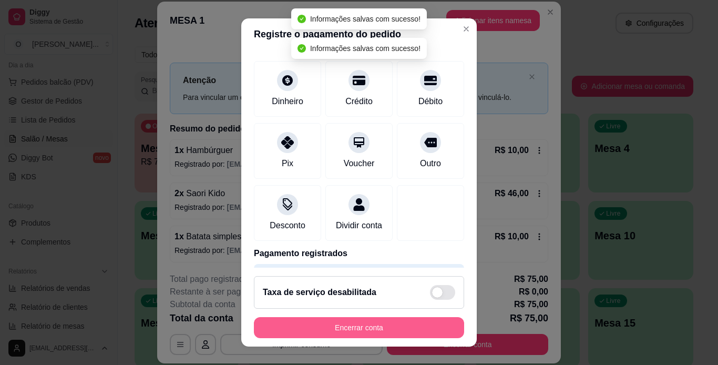
type input "R$ 0,00"
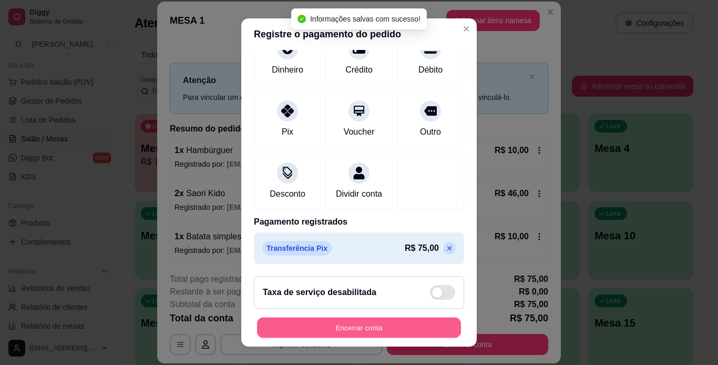
click at [419, 330] on button "Encerrar conta" at bounding box center [359, 327] width 204 height 21
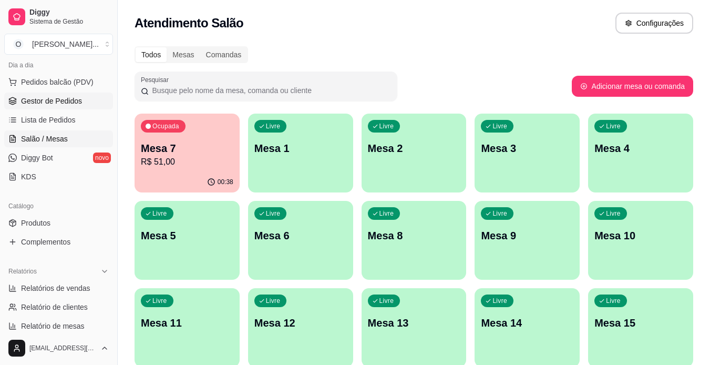
click at [68, 98] on span "Gestor de Pedidos" at bounding box center [51, 101] width 61 height 11
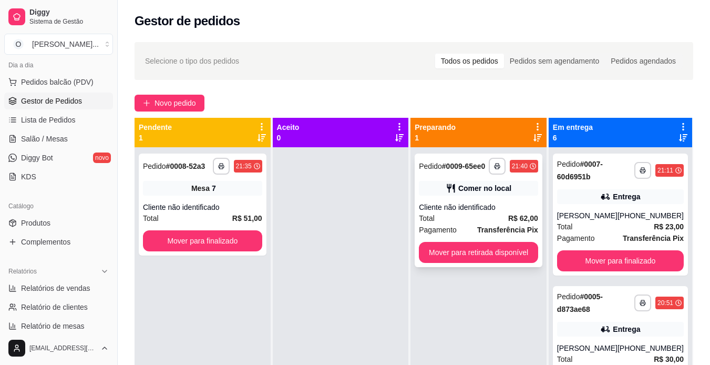
click at [479, 188] on div "Comer no local" at bounding box center [484, 188] width 53 height 11
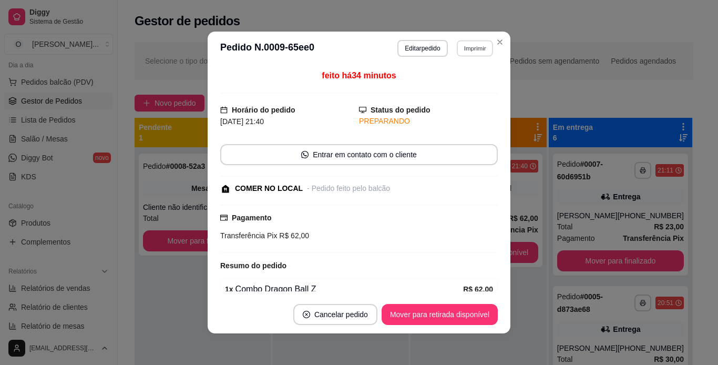
click at [462, 49] on button "Imprimir" at bounding box center [475, 48] width 36 height 16
click at [455, 87] on button "IMPRESSORA" at bounding box center [452, 85] width 74 height 16
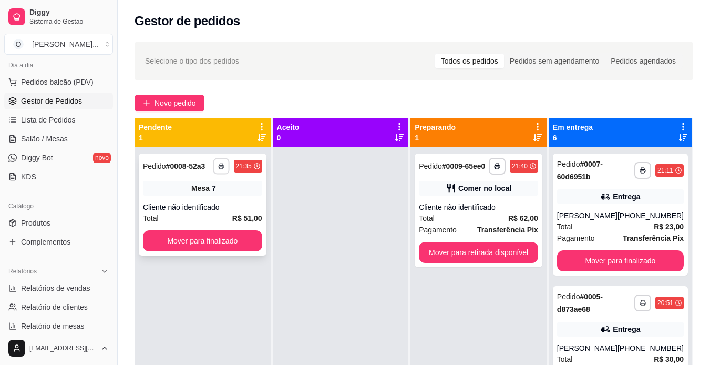
click at [219, 166] on icon "button" at bounding box center [221, 166] width 6 height 6
click at [213, 203] on button "IMPRESSORA" at bounding box center [193, 202] width 74 height 16
click at [155, 106] on span "Novo pedido" at bounding box center [176, 103] width 42 height 12
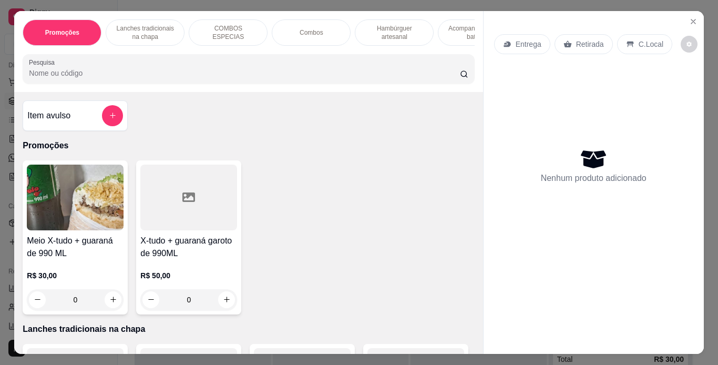
click at [150, 28] on p "Lanches tradicionais na chapa" at bounding box center [145, 32] width 61 height 17
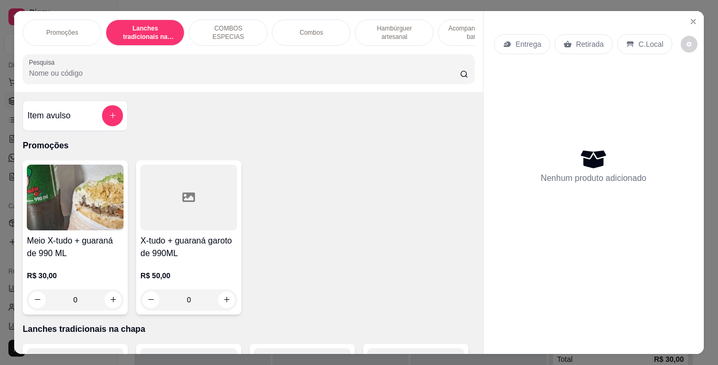
scroll to position [27, 0]
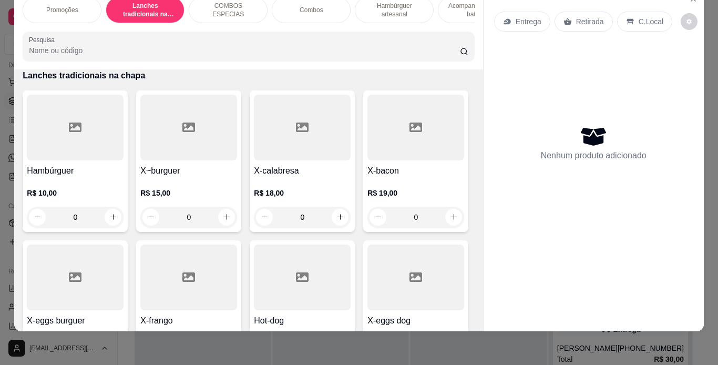
click at [110, 214] on div "0" at bounding box center [75, 217] width 97 height 21
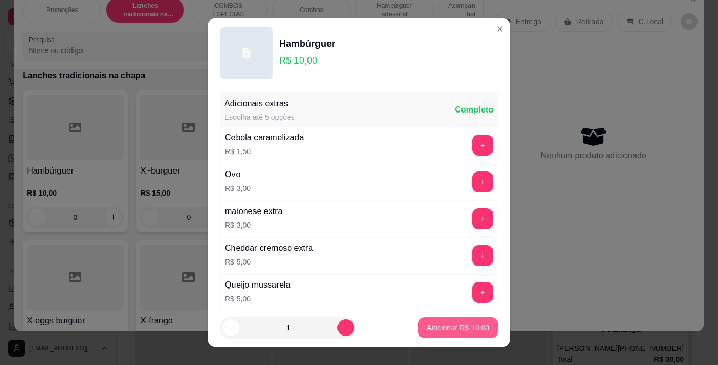
click at [466, 331] on p "Adicionar R$ 10,00" at bounding box center [458, 327] width 63 height 11
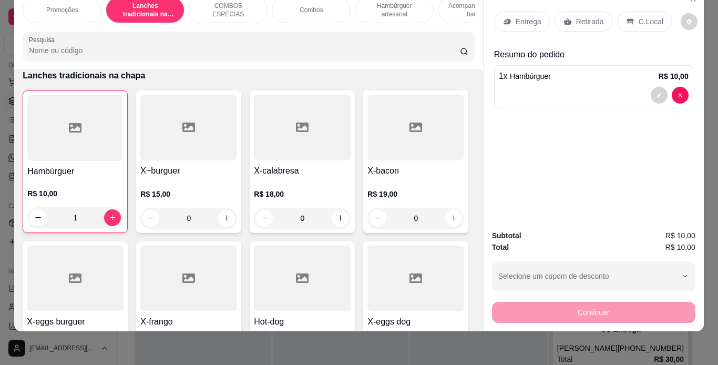
type input "1"
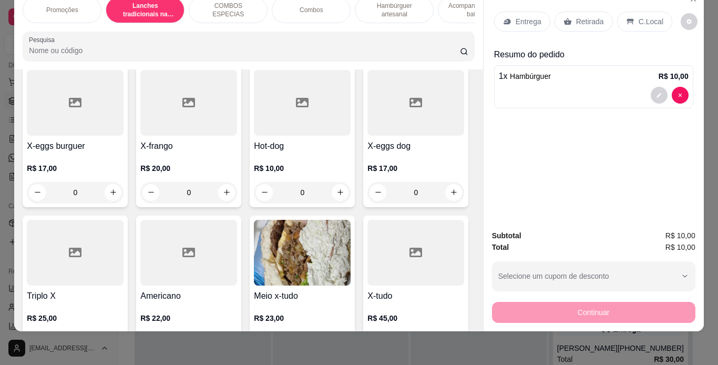
scroll to position [406, 0]
click at [124, 188] on div "0" at bounding box center [75, 192] width 97 height 21
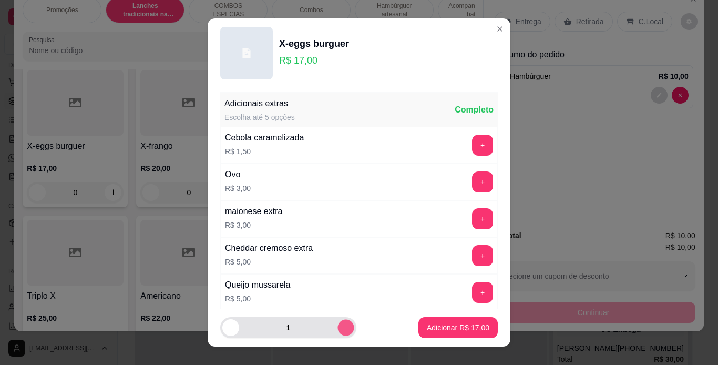
click at [337, 333] on button "increase-product-quantity" at bounding box center [345, 328] width 16 height 16
type input "2"
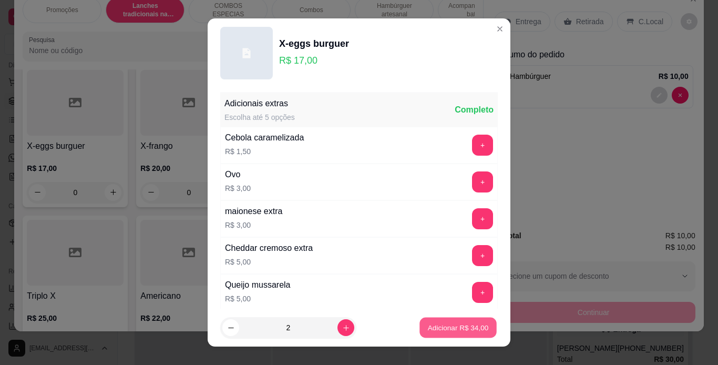
click at [477, 326] on button "Adicionar R$ 34,00" at bounding box center [457, 327] width 77 height 21
type input "2"
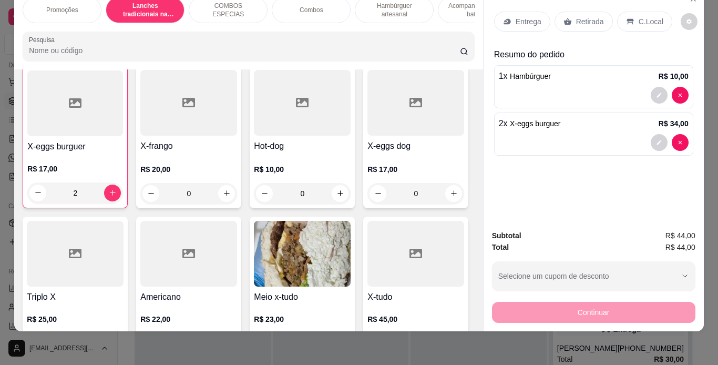
click at [649, 16] on p "C.Local" at bounding box center [651, 21] width 25 height 11
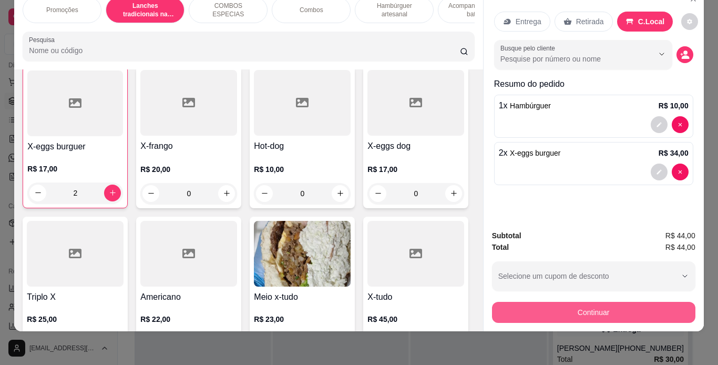
click at [571, 302] on button "Continuar" at bounding box center [593, 312] width 203 height 21
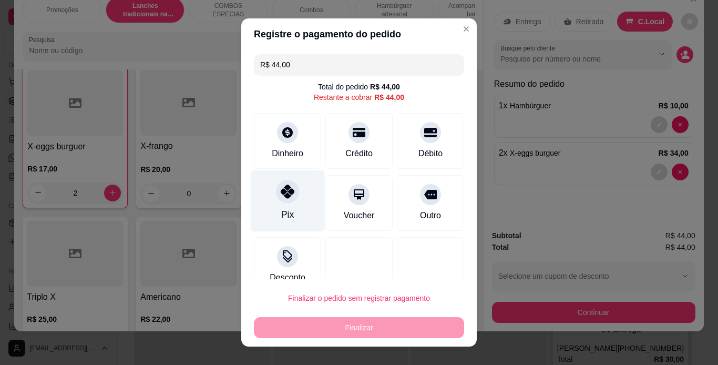
click at [293, 192] on div "Pix" at bounding box center [288, 201] width 74 height 62
type input "R$ 0,00"
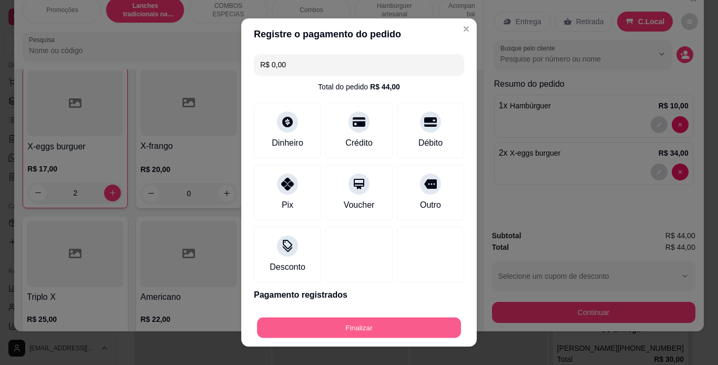
click at [383, 332] on button "Finalizar" at bounding box center [359, 327] width 204 height 21
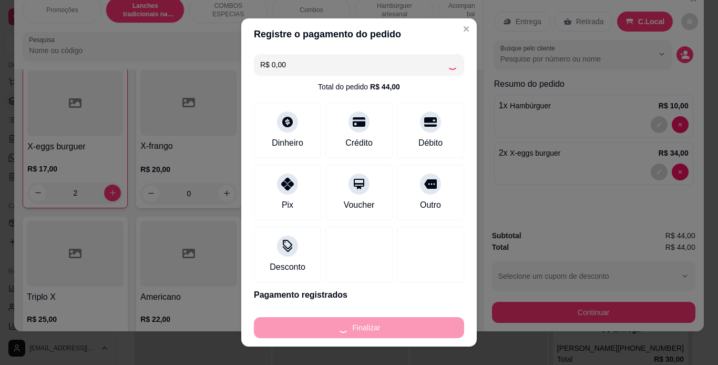
type input "0"
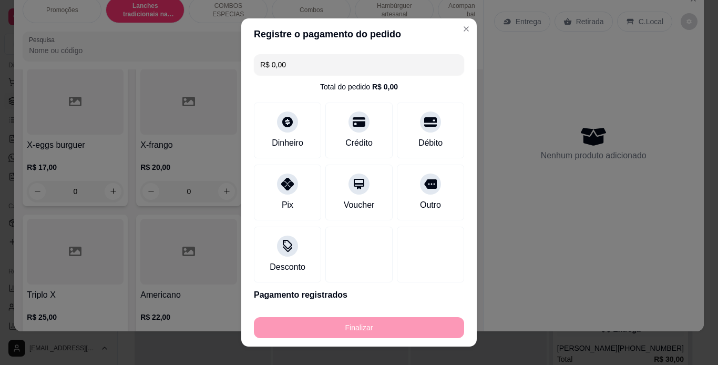
type input "-R$ 44,00"
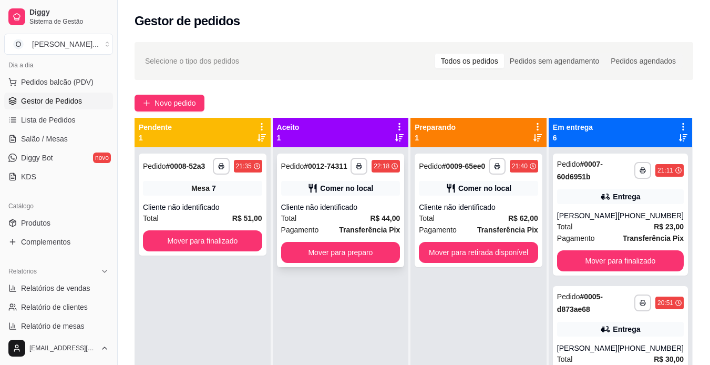
click at [354, 203] on div "Cliente não identificado" at bounding box center [340, 207] width 119 height 11
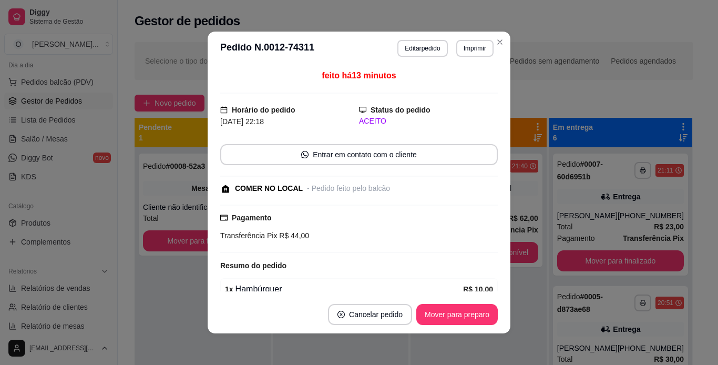
scroll to position [83, 0]
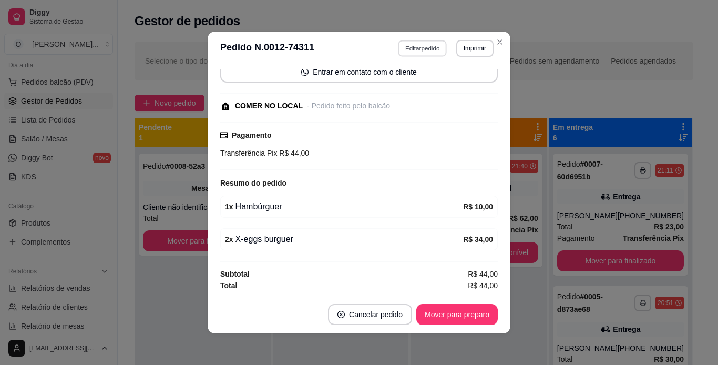
click at [422, 48] on button "Editar pedido" at bounding box center [422, 48] width 49 height 16
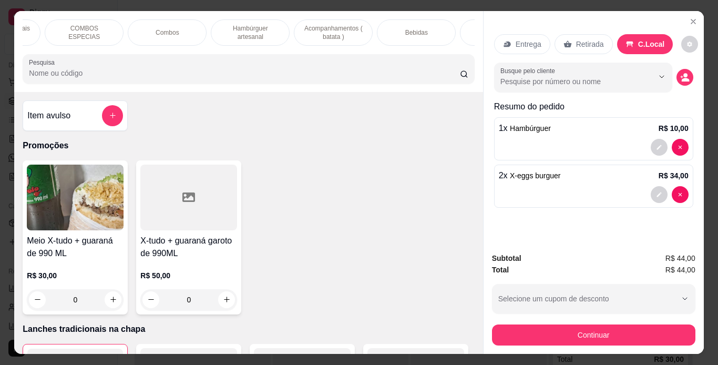
scroll to position [0, 145]
click at [392, 27] on div "Bebidas" at bounding box center [415, 32] width 79 height 26
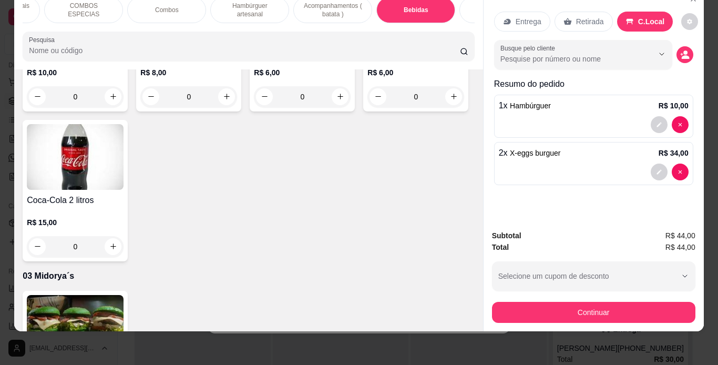
type input "1"
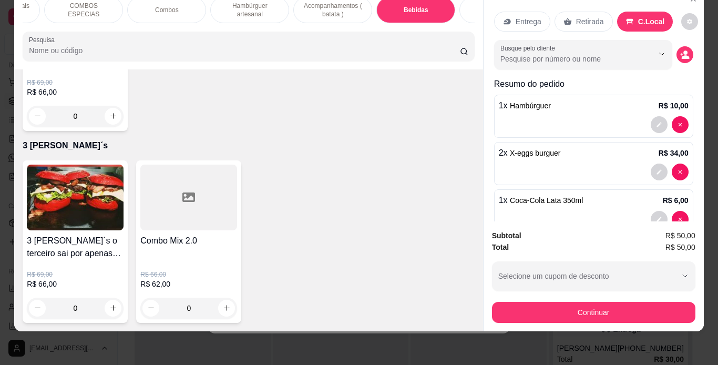
scroll to position [3494, 0]
type input "1"
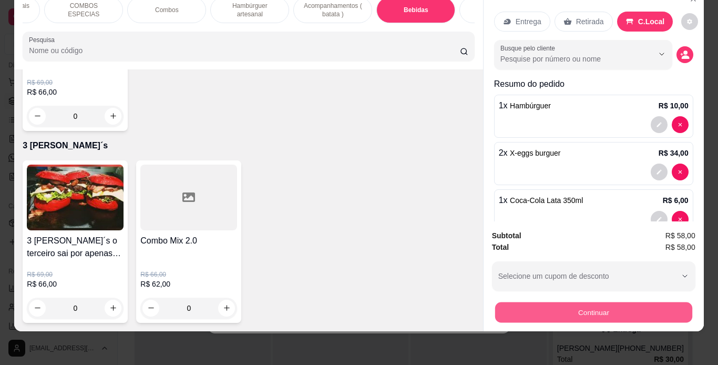
click at [552, 311] on button "Continuar" at bounding box center [593, 312] width 197 height 21
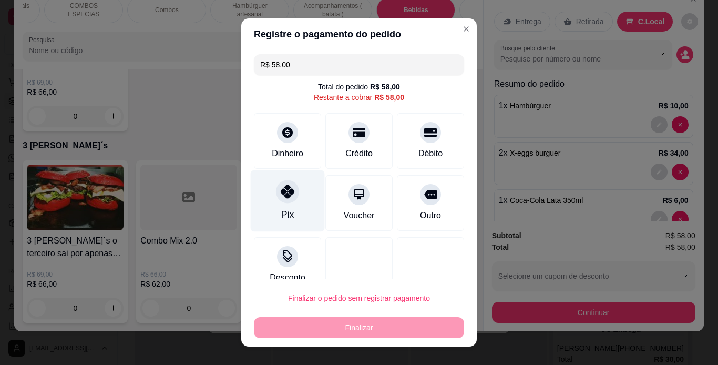
click at [268, 209] on div "Pix" at bounding box center [288, 201] width 74 height 62
type input "R$ 0,00"
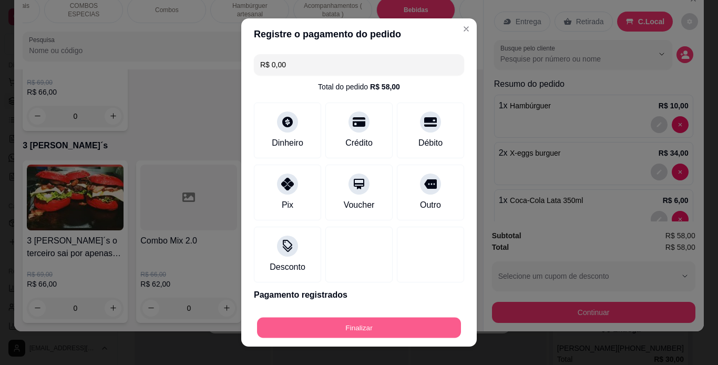
click at [387, 330] on button "Finalizar" at bounding box center [359, 327] width 204 height 21
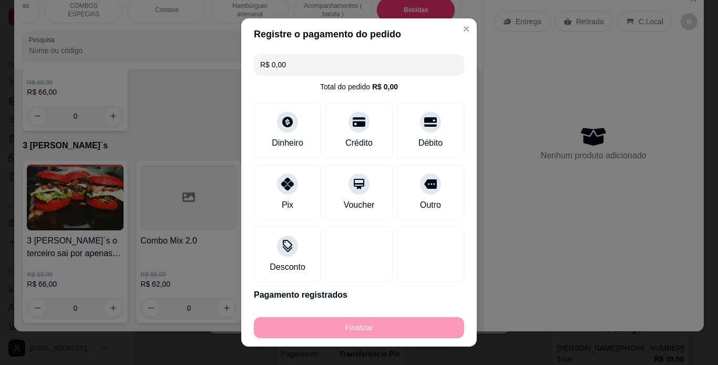
type input "0"
type input "-R$ 58,00"
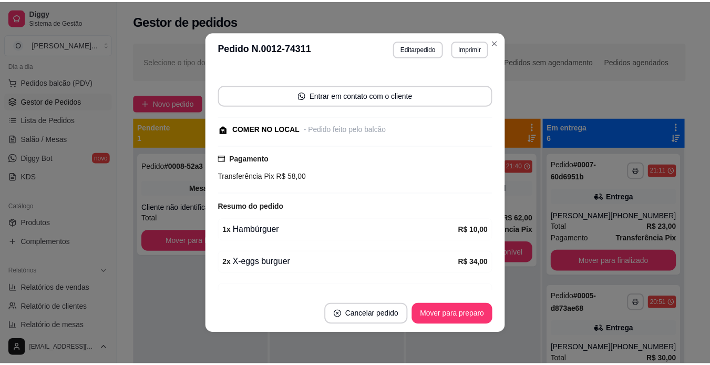
scroll to position [106, 0]
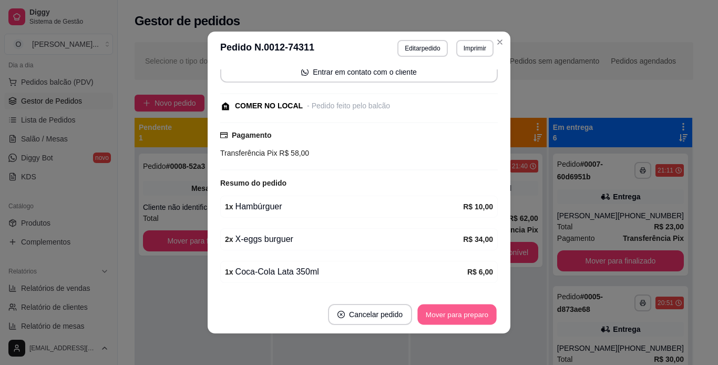
click at [435, 321] on button "Mover para preparo" at bounding box center [456, 314] width 79 height 21
click at [435, 321] on div "Mover para preparo" at bounding box center [450, 314] width 96 height 21
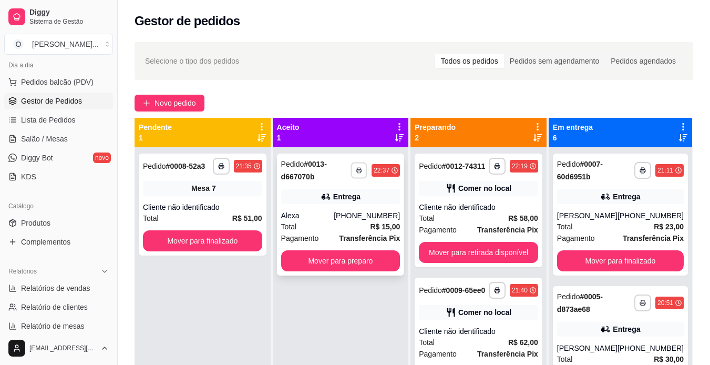
click at [362, 167] on icon "button" at bounding box center [359, 170] width 6 height 6
click at [350, 203] on button "IMPRESSORA" at bounding box center [331, 207] width 74 height 16
click at [356, 239] on strong "Transferência Pix" at bounding box center [369, 238] width 61 height 8
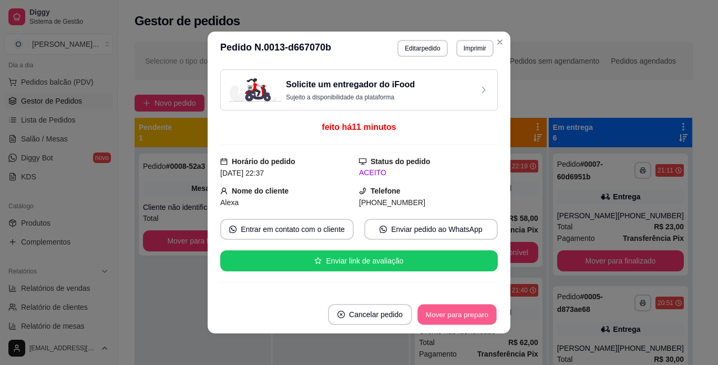
click at [440, 309] on button "Mover para preparo" at bounding box center [456, 314] width 79 height 21
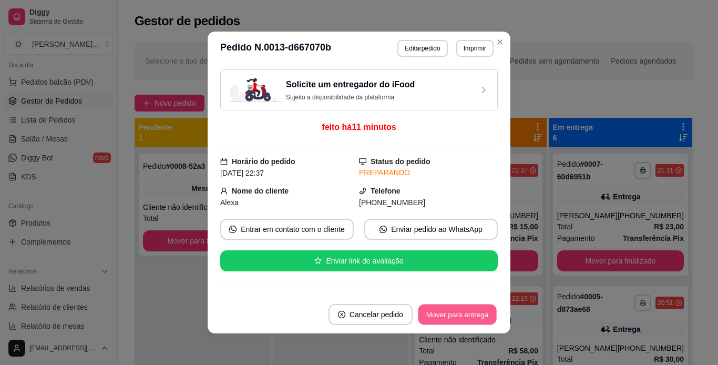
click at [440, 309] on button "Mover para entrega" at bounding box center [457, 314] width 79 height 21
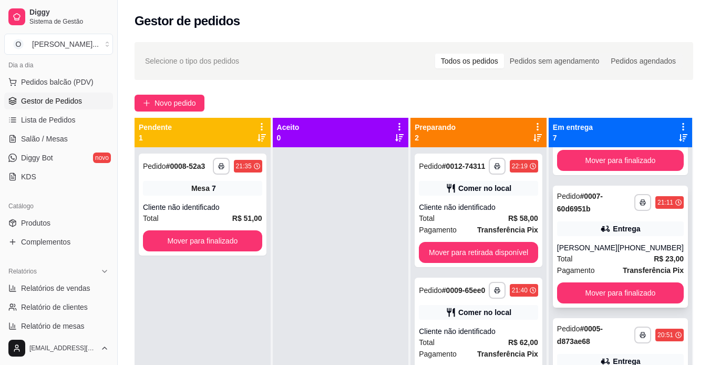
scroll to position [100, 0]
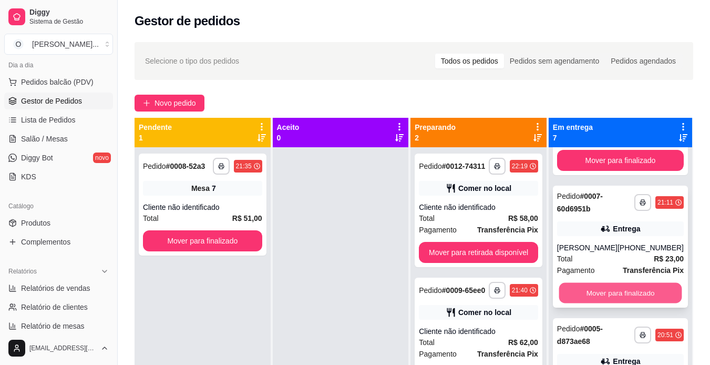
click at [595, 290] on button "Mover para finalizado" at bounding box center [620, 293] width 123 height 21
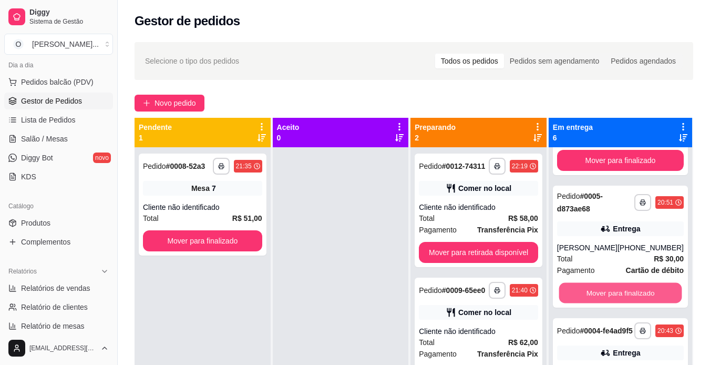
click at [595, 290] on button "Mover para finalizado" at bounding box center [620, 293] width 123 height 21
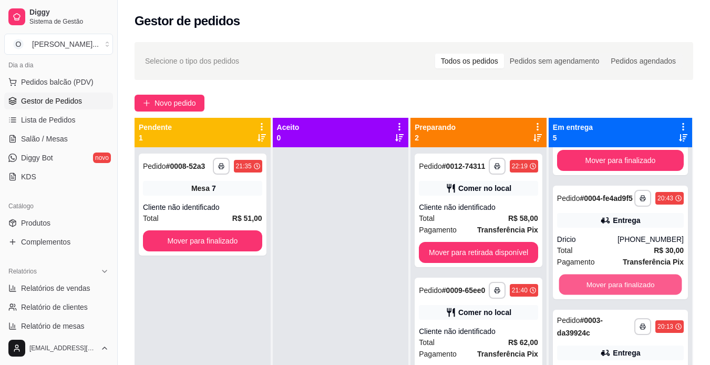
click at [595, 290] on button "Mover para finalizado" at bounding box center [620, 284] width 123 height 21
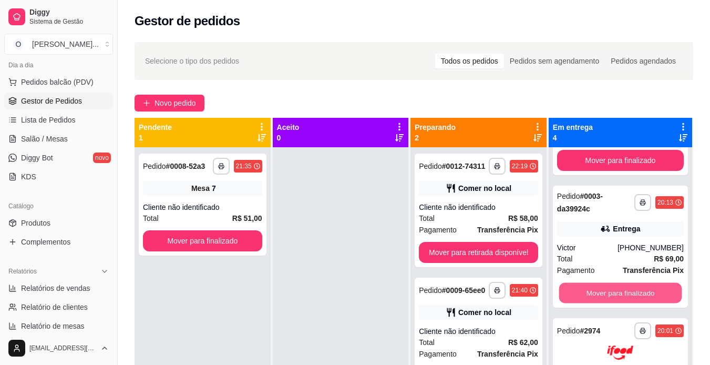
click at [595, 290] on button "Mover para finalizado" at bounding box center [620, 293] width 123 height 21
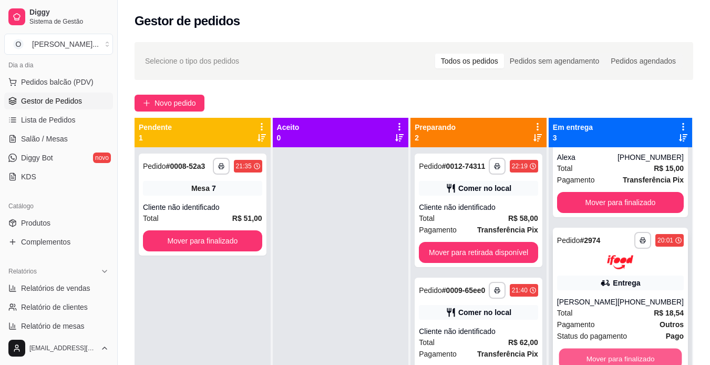
click at [597, 348] on button "Mover para finalizado" at bounding box center [620, 358] width 123 height 21
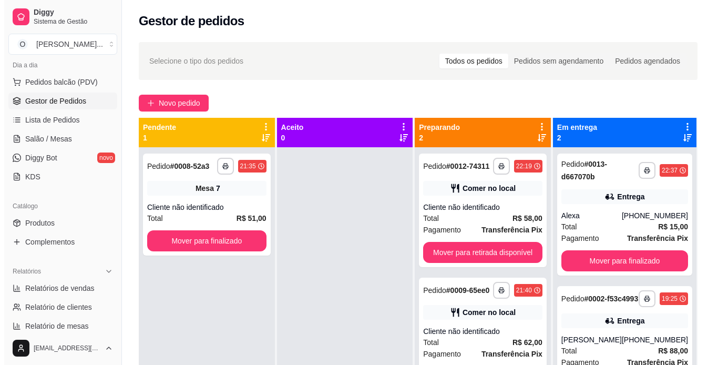
scroll to position [29, 0]
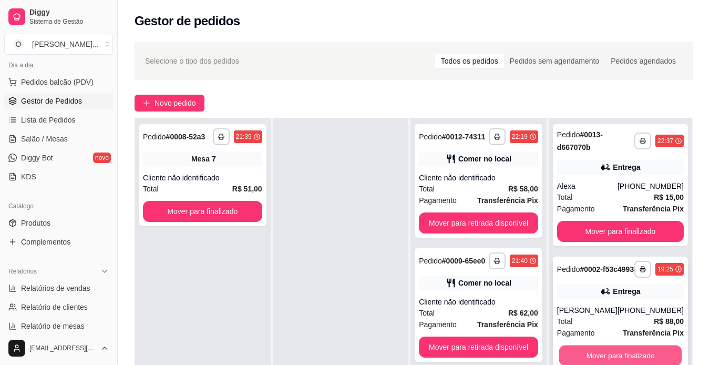
click at [602, 357] on button "Mover para finalizado" at bounding box center [620, 355] width 123 height 21
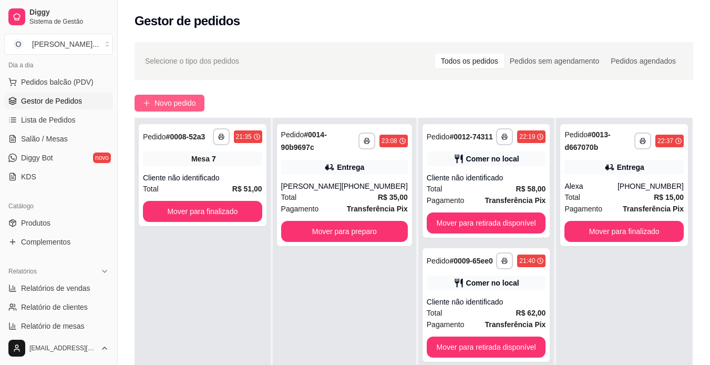
click at [174, 103] on span "Novo pedido" at bounding box center [176, 103] width 42 height 12
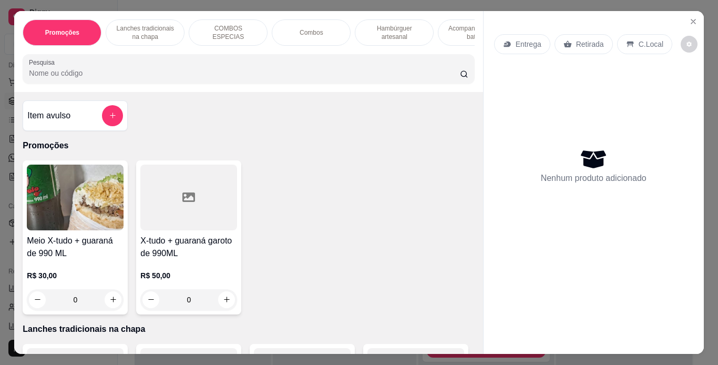
click at [161, 24] on p "Lanches tradicionais na chapa" at bounding box center [145, 32] width 61 height 17
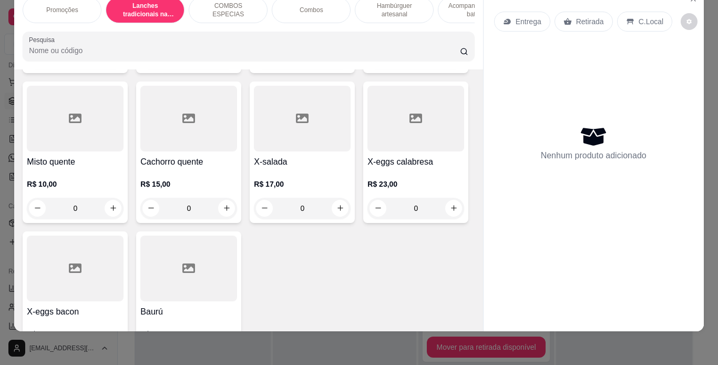
scroll to position [689, 0]
click at [367, 69] on div "0" at bounding box center [415, 58] width 97 height 21
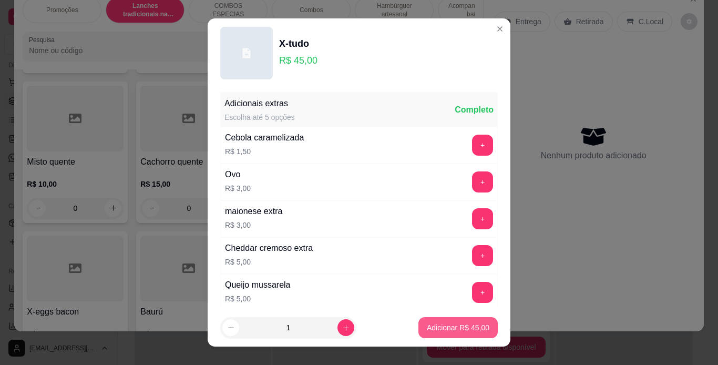
click at [457, 335] on button "Adicionar R$ 45,00" at bounding box center [457, 327] width 79 height 21
type input "1"
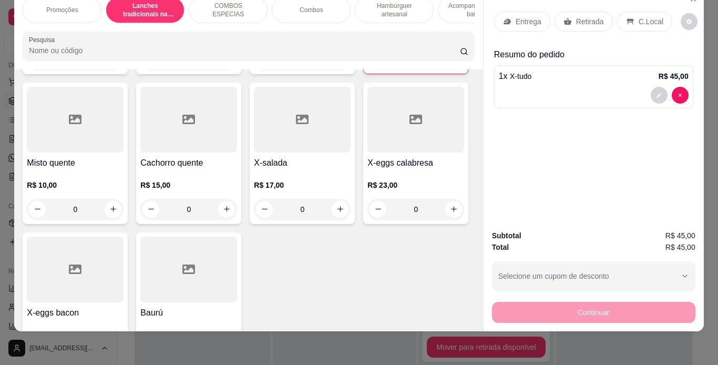
click at [639, 16] on p "C.Local" at bounding box center [651, 21] width 25 height 11
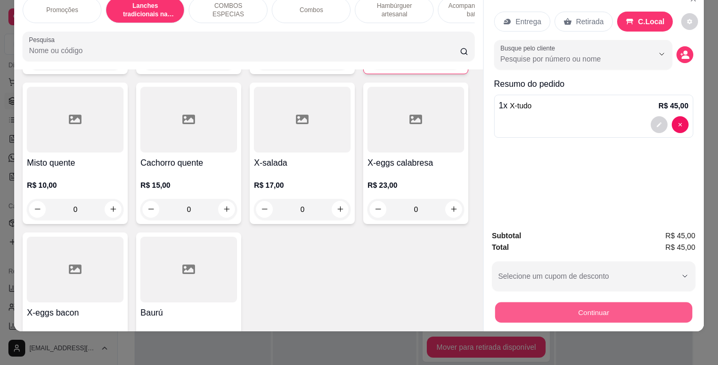
click at [575, 304] on button "Continuar" at bounding box center [593, 312] width 197 height 21
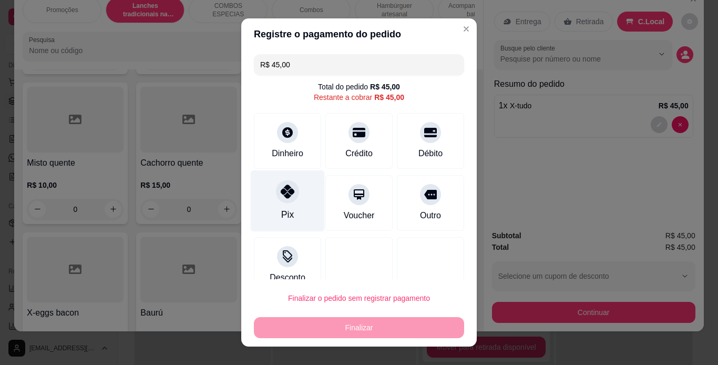
click at [283, 219] on div "Pix" at bounding box center [287, 215] width 13 height 14
type input "R$ 0,00"
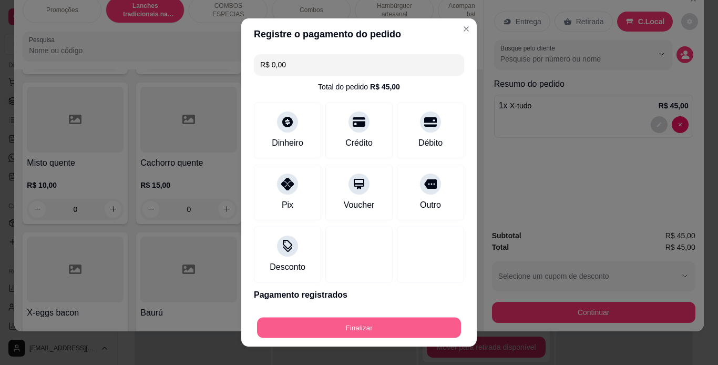
click at [385, 329] on button "Finalizar" at bounding box center [359, 327] width 204 height 21
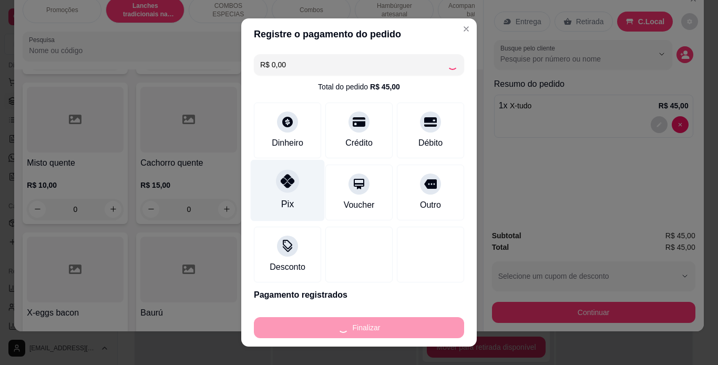
click at [267, 213] on div "Pix" at bounding box center [288, 190] width 74 height 62
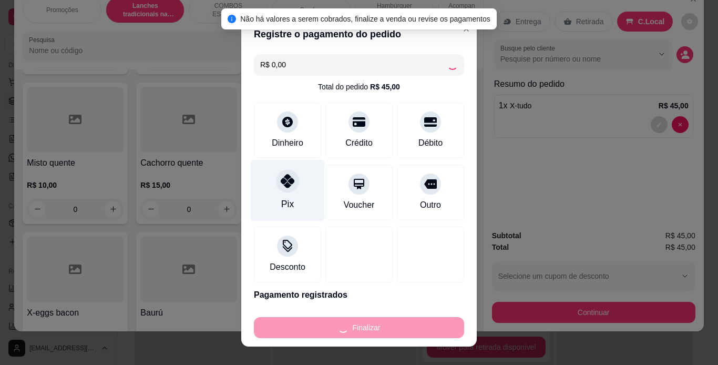
click at [290, 193] on div "Pix" at bounding box center [288, 190] width 74 height 62
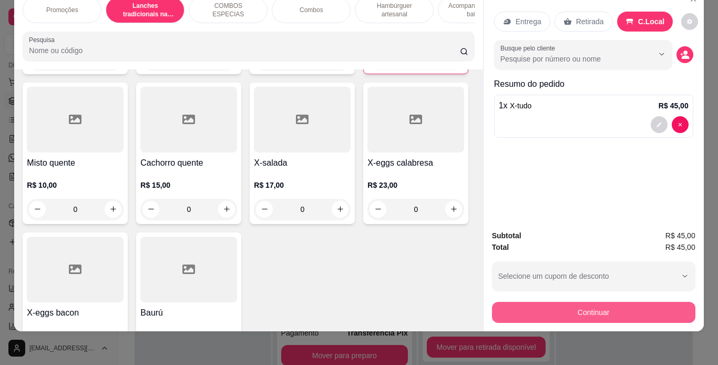
click at [526, 302] on button "Continuar" at bounding box center [593, 312] width 203 height 21
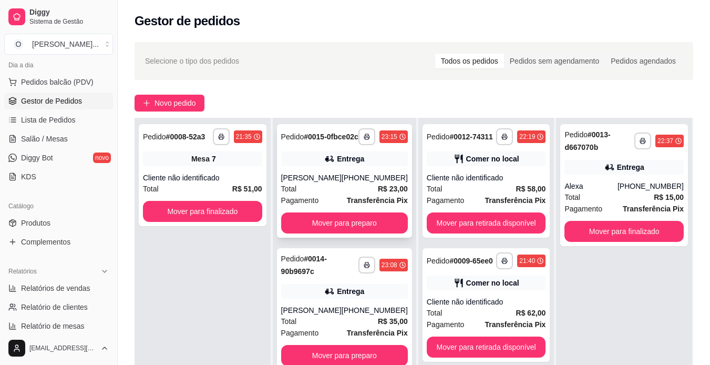
click at [287, 194] on span "Total" at bounding box center [289, 189] width 16 height 12
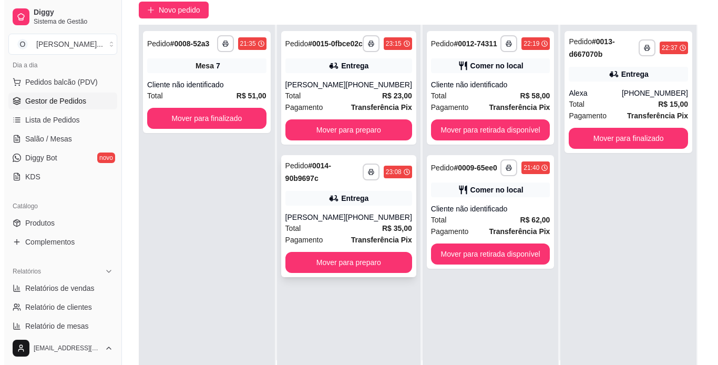
scroll to position [93, 0]
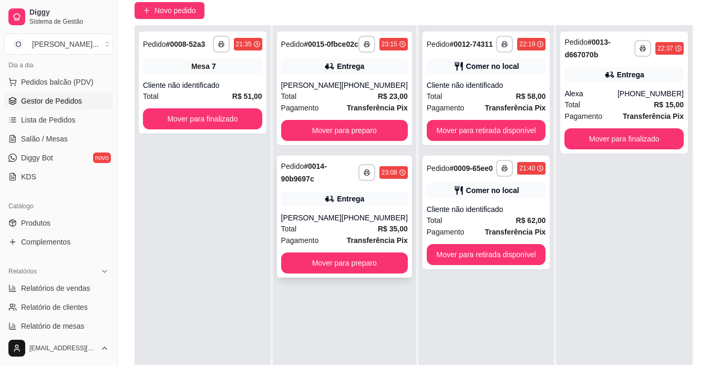
click at [350, 222] on div "[PHONE_NUMBER]" at bounding box center [375, 217] width 66 height 11
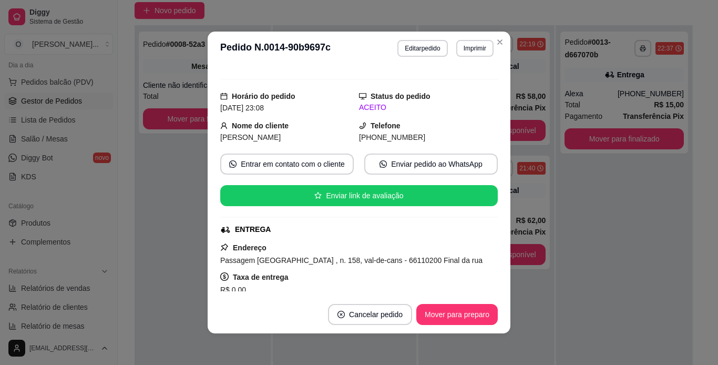
scroll to position [0, 0]
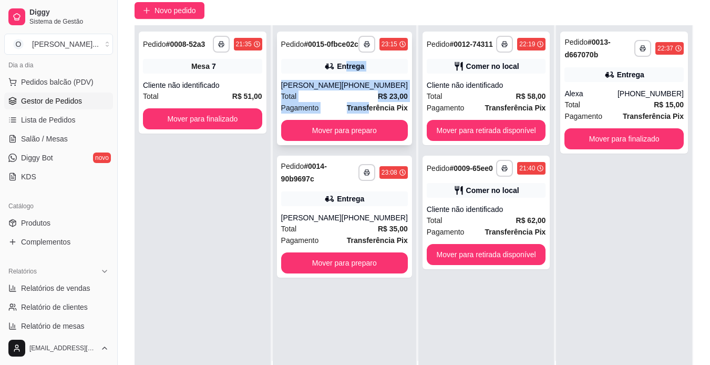
drag, startPoint x: 364, startPoint y: 120, endPoint x: 341, endPoint y: 71, distance: 54.1
click at [341, 71] on div "**********" at bounding box center [344, 89] width 135 height 114
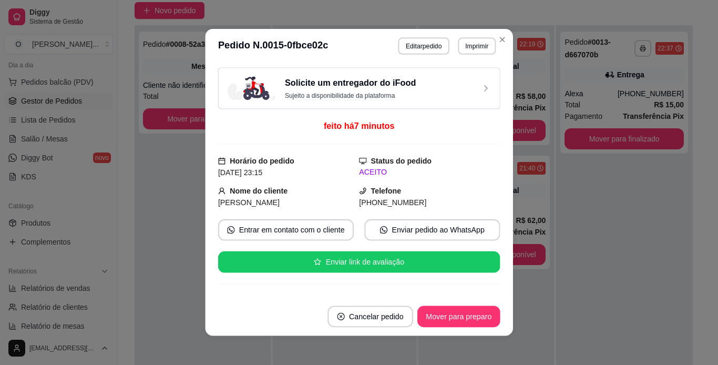
click at [341, 71] on div "Solicite um entregador do iFood Sujeito a disponibilidade da plataforma" at bounding box center [359, 88] width 282 height 42
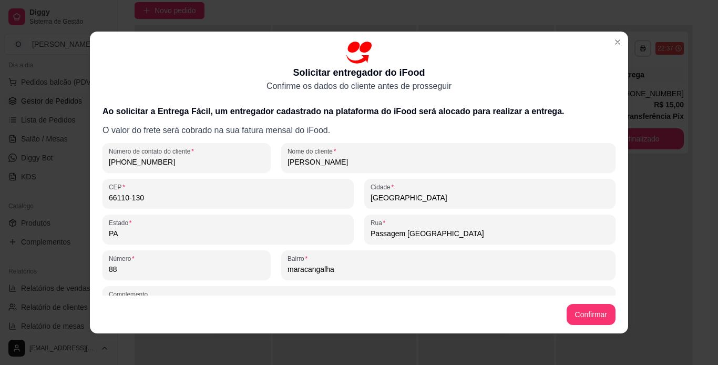
type input "Casa Verde altos e baixo"
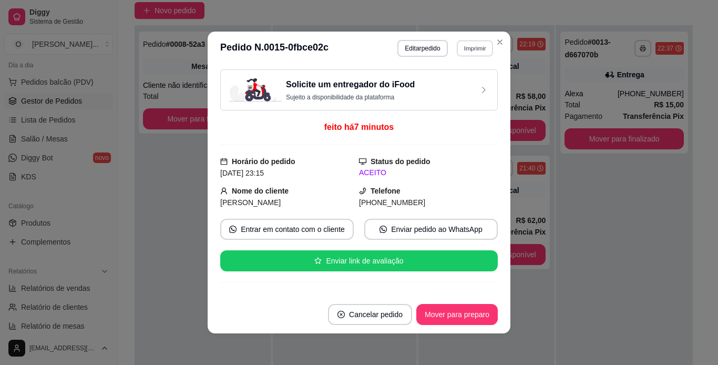
click at [464, 46] on button "Imprimir" at bounding box center [475, 48] width 36 height 16
click at [464, 85] on button "IMPRESSORA" at bounding box center [452, 85] width 74 height 16
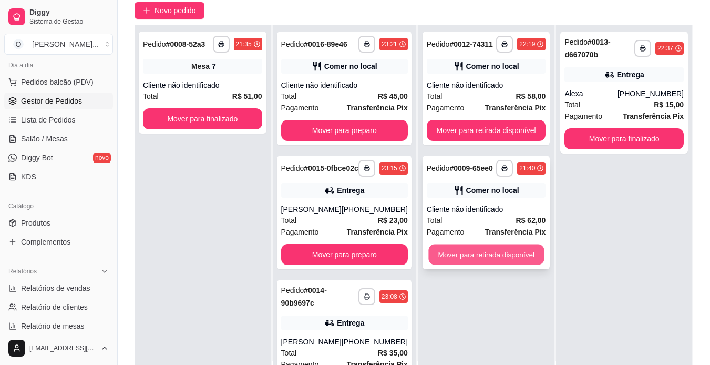
click at [497, 257] on button "Mover para retirada disponível" at bounding box center [486, 254] width 116 height 21
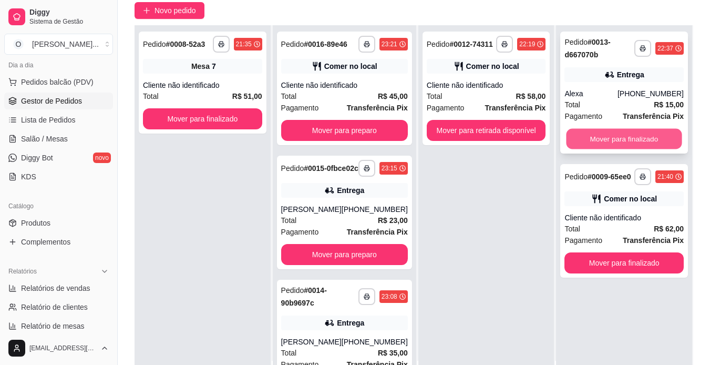
click at [595, 134] on button "Mover para finalizado" at bounding box center [625, 139] width 116 height 21
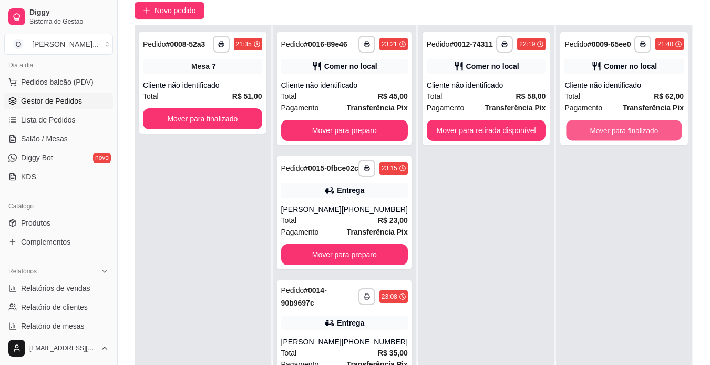
click at [595, 134] on button "Mover para finalizado" at bounding box center [625, 130] width 116 height 21
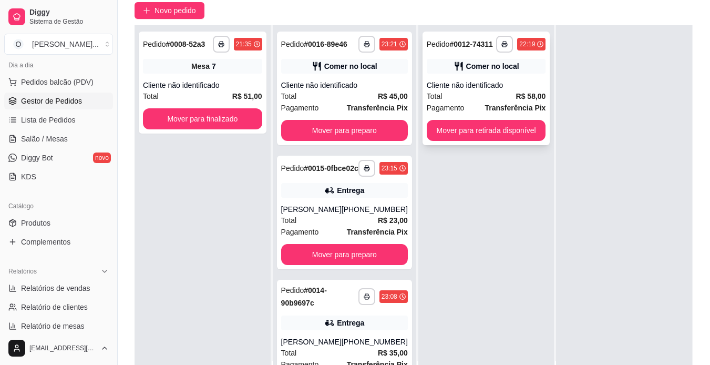
click at [488, 107] on strong "Transferência Pix" at bounding box center [515, 108] width 61 height 8
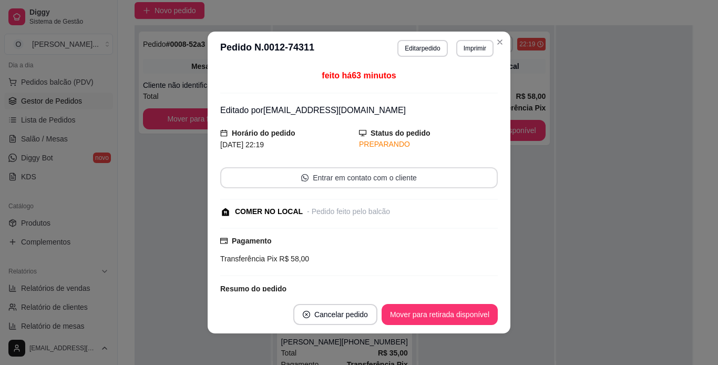
scroll to position [171, 0]
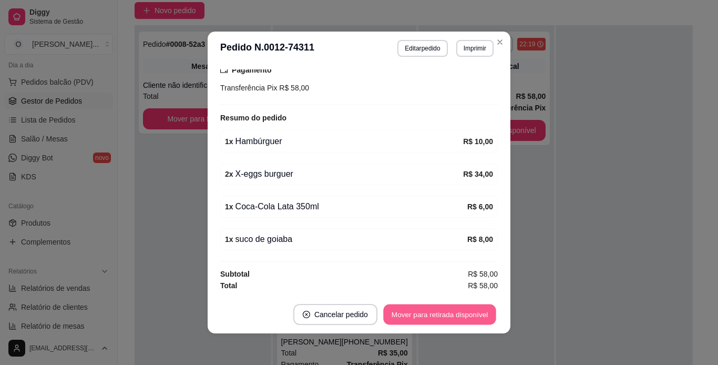
click at [460, 318] on button "Mover para retirada disponível" at bounding box center [439, 314] width 112 height 21
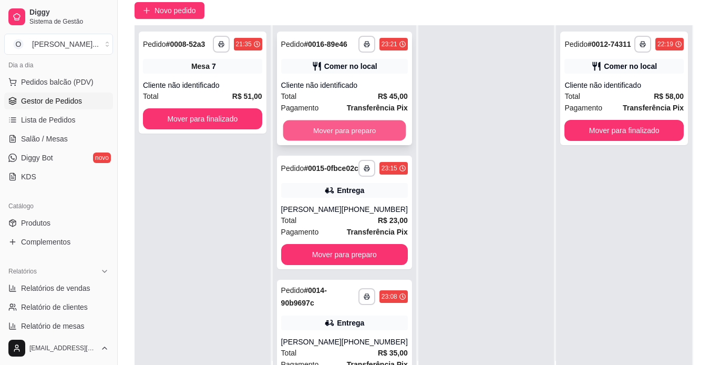
click at [377, 136] on button "Mover para preparo" at bounding box center [344, 130] width 123 height 21
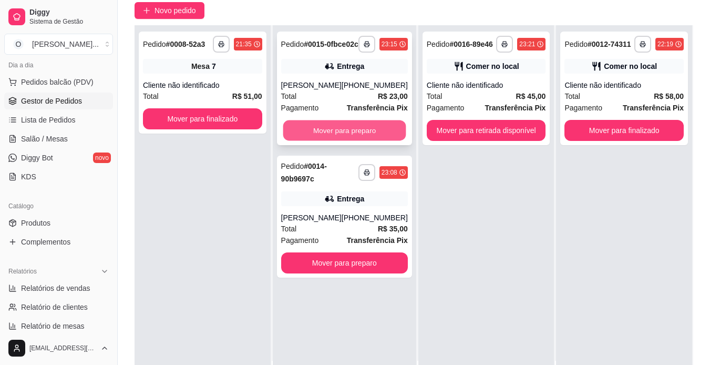
click at [342, 138] on button "Mover para preparo" at bounding box center [344, 130] width 123 height 21
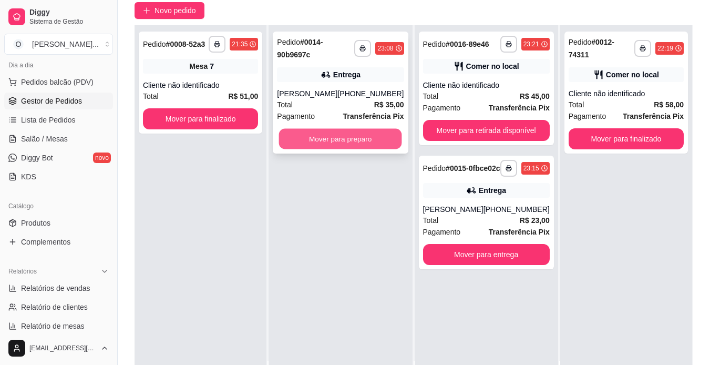
click at [340, 148] on button "Mover para preparo" at bounding box center [340, 139] width 123 height 21
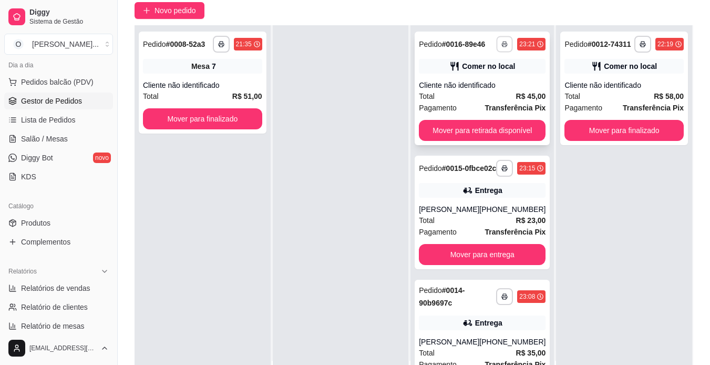
click at [502, 46] on icon "button" at bounding box center [505, 44] width 6 height 6
click at [480, 79] on button "IMPRESSORA" at bounding box center [463, 81] width 74 height 16
click at [503, 299] on rect "button" at bounding box center [504, 298] width 3 height 2
click at [470, 342] on button "IMPRESSORA" at bounding box center [463, 341] width 74 height 16
click at [475, 328] on div "Entrega" at bounding box center [488, 322] width 27 height 11
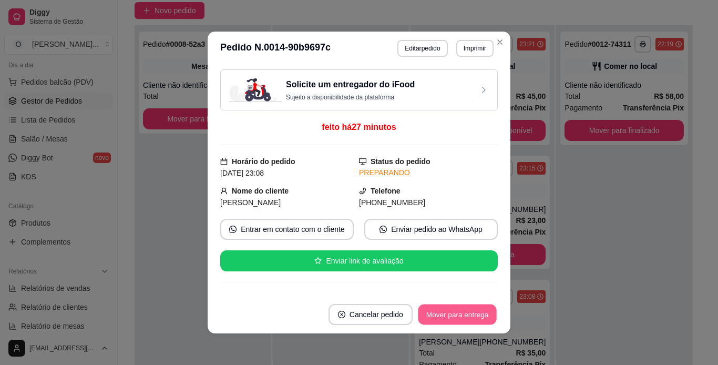
click at [467, 316] on button "Mover para entrega" at bounding box center [457, 314] width 79 height 21
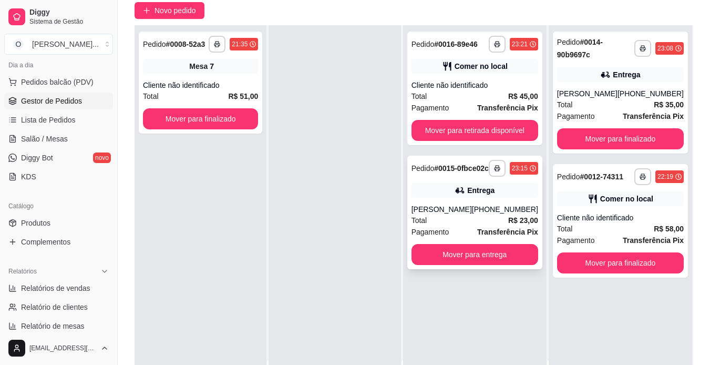
click at [526, 188] on div "**********" at bounding box center [474, 213] width 135 height 114
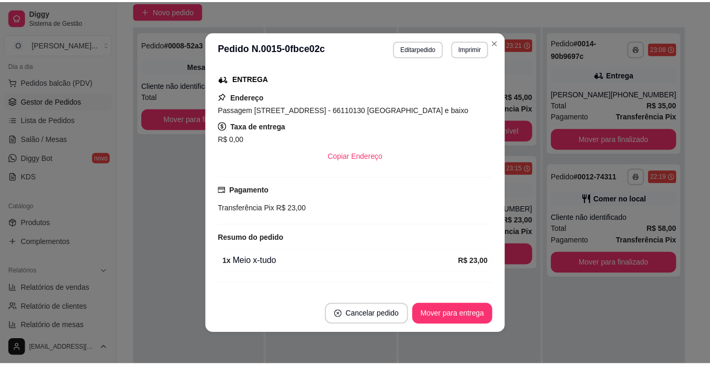
scroll to position [251, 0]
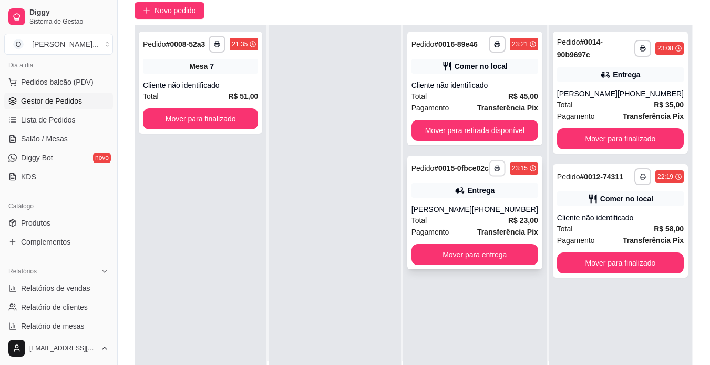
click at [498, 171] on rect "button" at bounding box center [497, 170] width 3 height 2
click at [488, 206] on button "IMPRESSORA" at bounding box center [469, 209] width 74 height 16
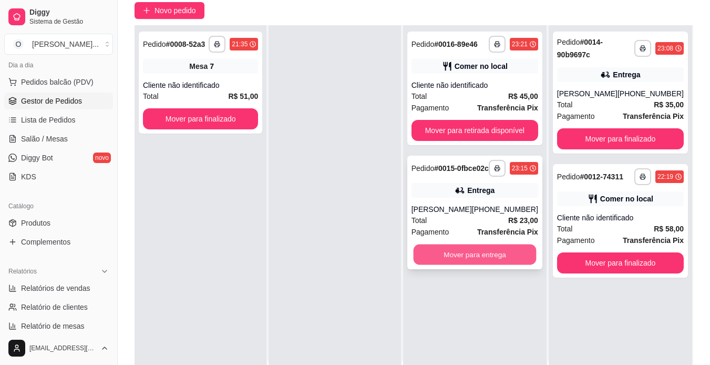
click at [490, 262] on button "Mover para entrega" at bounding box center [474, 254] width 123 height 21
